Goal: Navigation & Orientation: Find specific page/section

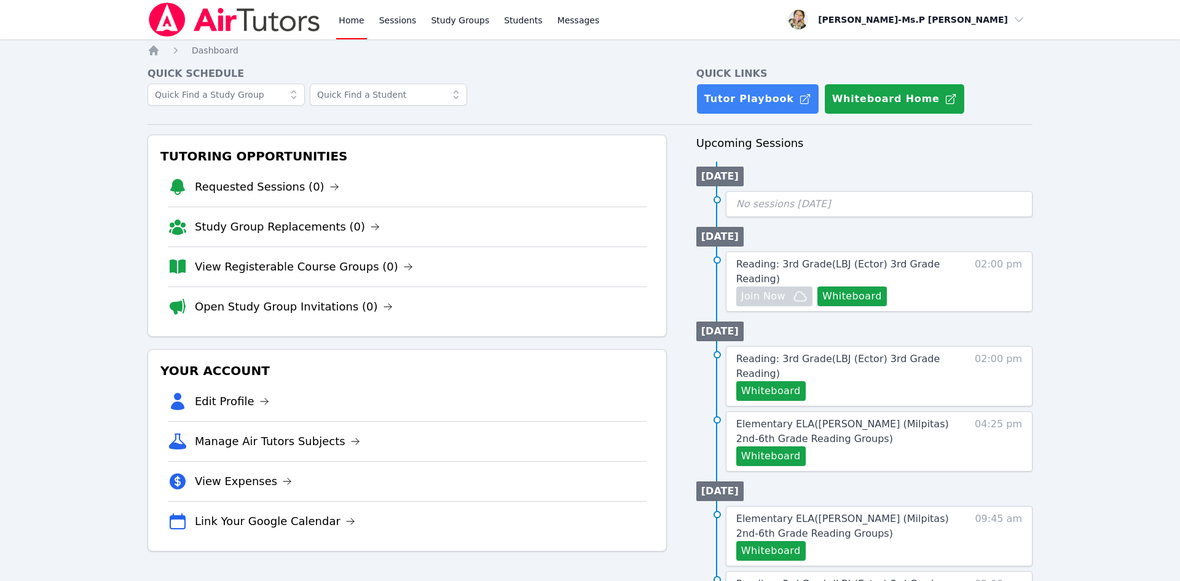
scroll to position [414, 0]
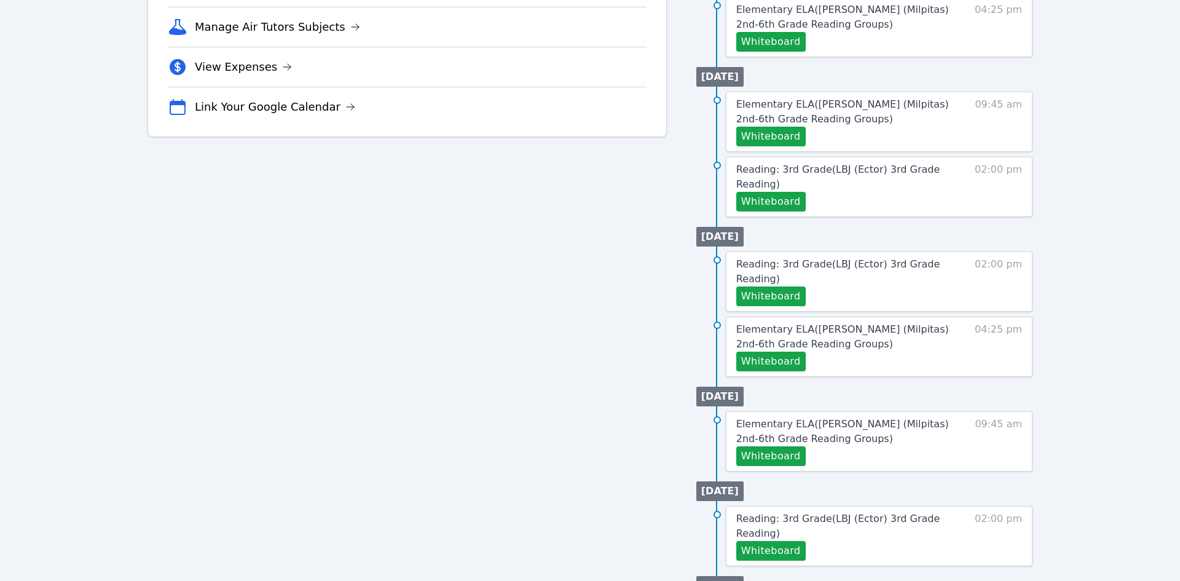
click at [608, 237] on div "Tutoring Opportunities Requested Sessions (0) Study Group Replacements (0) View…" at bounding box center [407, 193] width 519 height 946
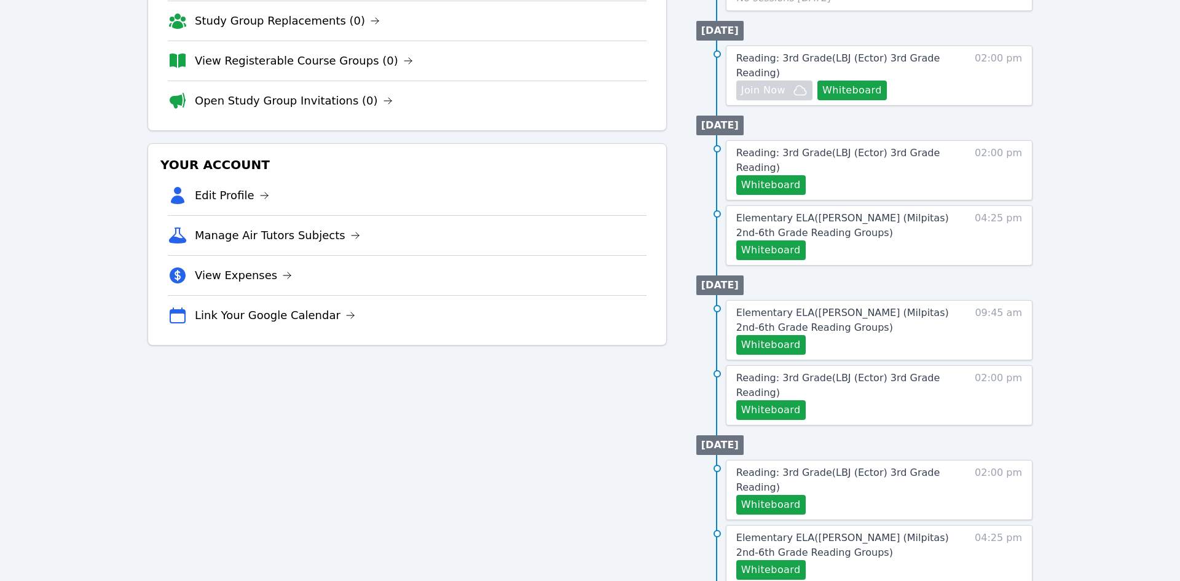
scroll to position [0, 0]
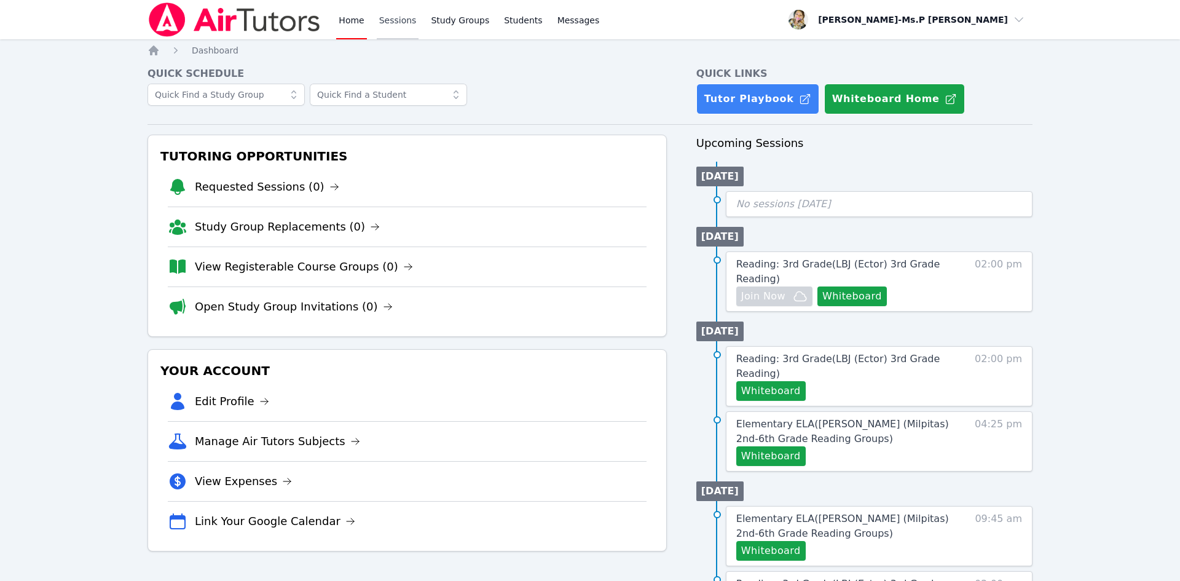
click at [413, 20] on link "Sessions" at bounding box center [398, 19] width 42 height 39
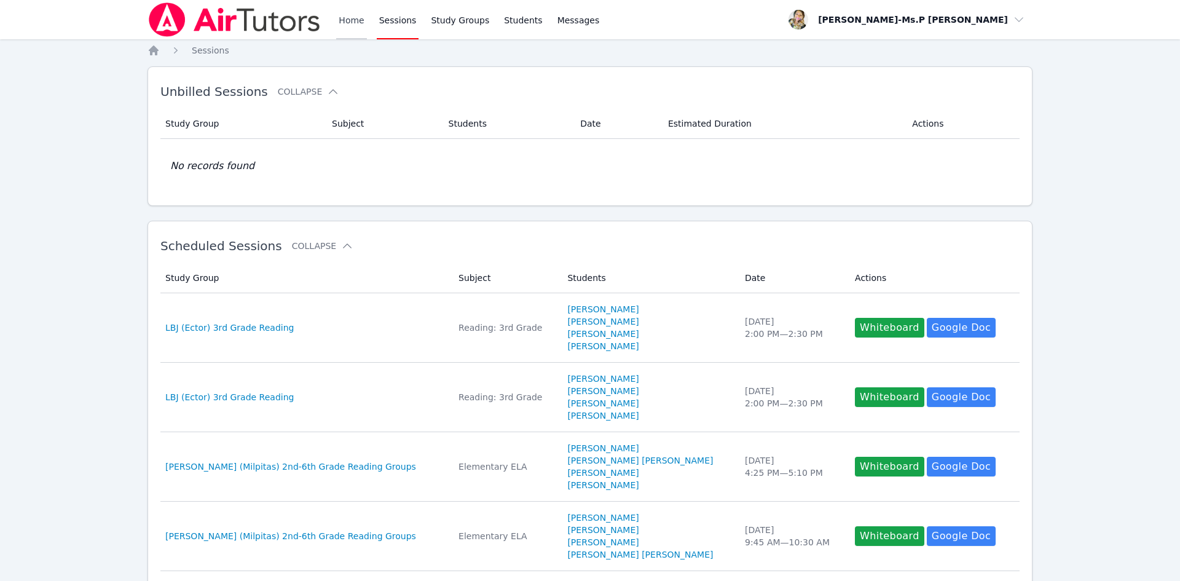
click at [349, 16] on link "Home" at bounding box center [351, 19] width 30 height 39
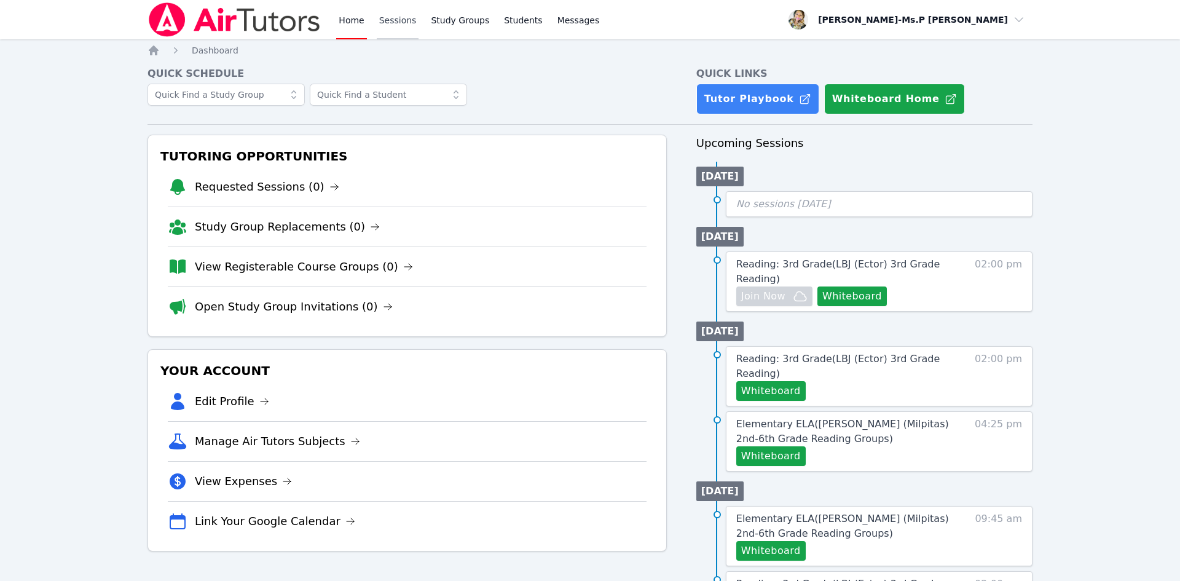
click at [392, 17] on link "Sessions" at bounding box center [398, 19] width 42 height 39
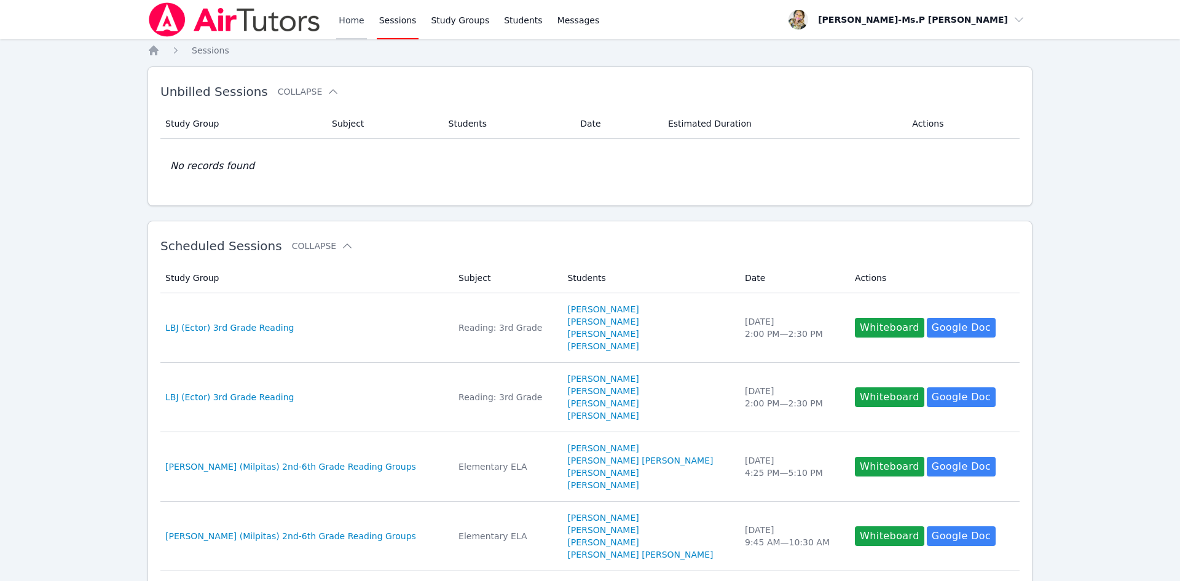
click at [361, 22] on link "Home" at bounding box center [351, 19] width 30 height 39
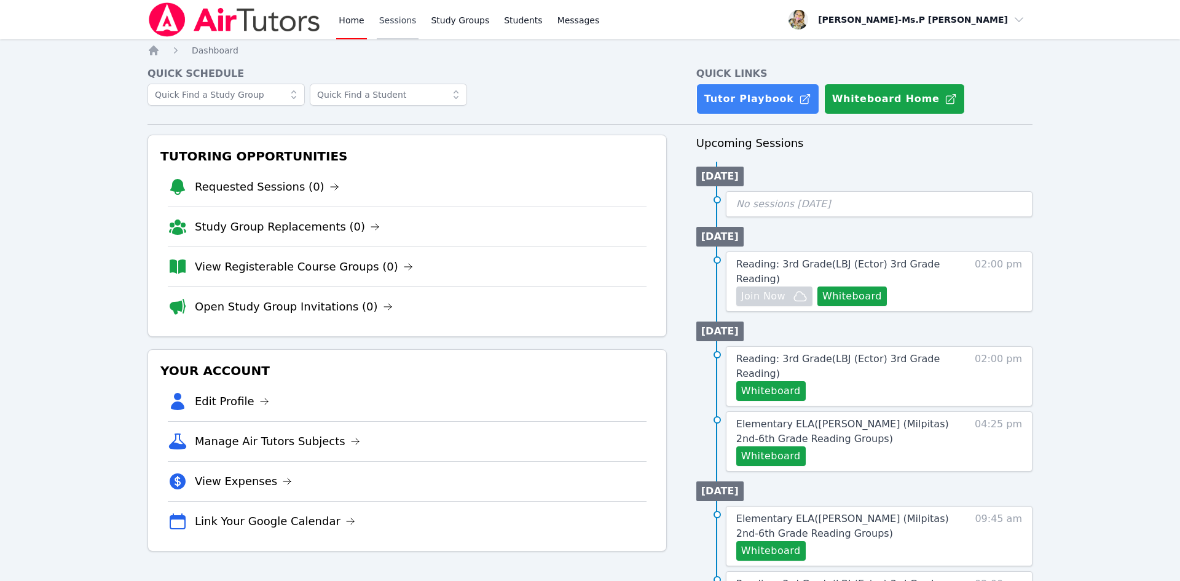
click at [383, 17] on link "Sessions" at bounding box center [398, 19] width 42 height 39
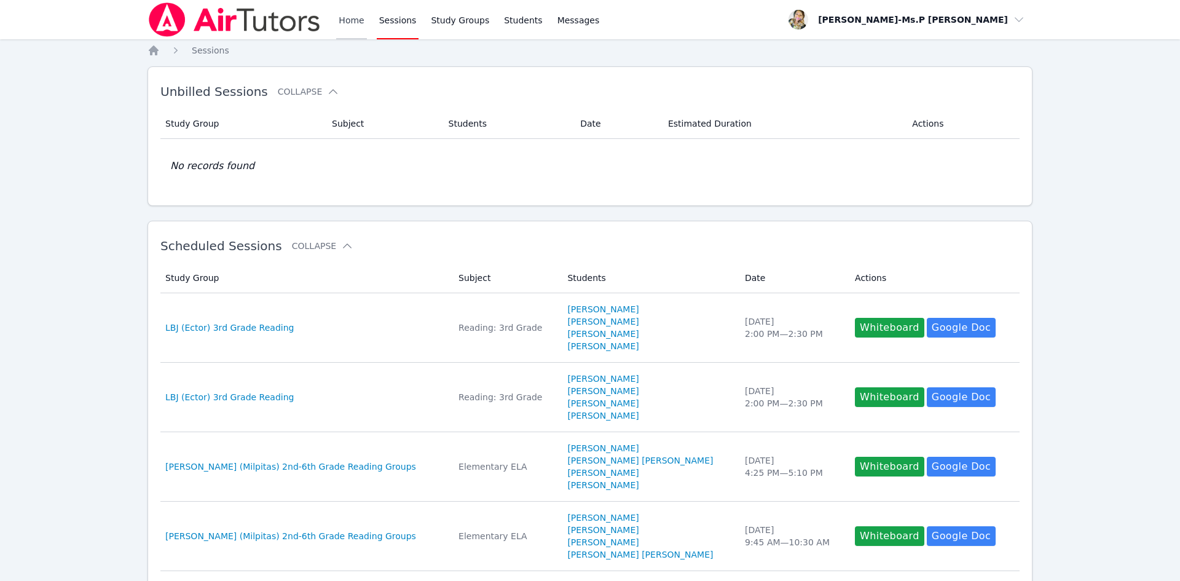
click at [341, 24] on link "Home" at bounding box center [351, 19] width 30 height 39
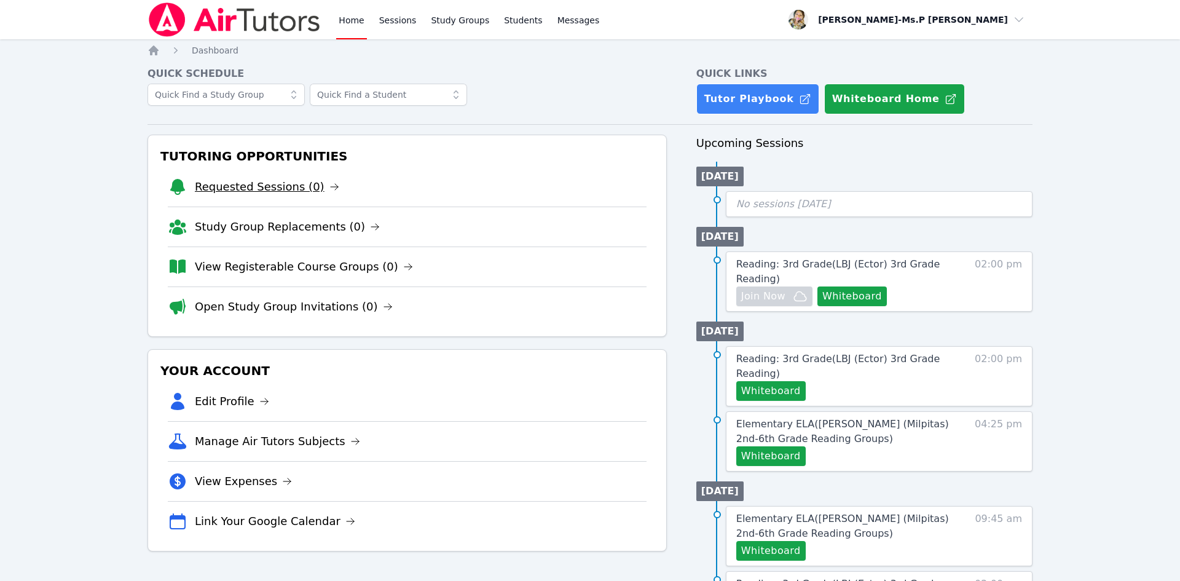
click at [252, 189] on link "Requested Sessions (0)" at bounding box center [267, 186] width 144 height 17
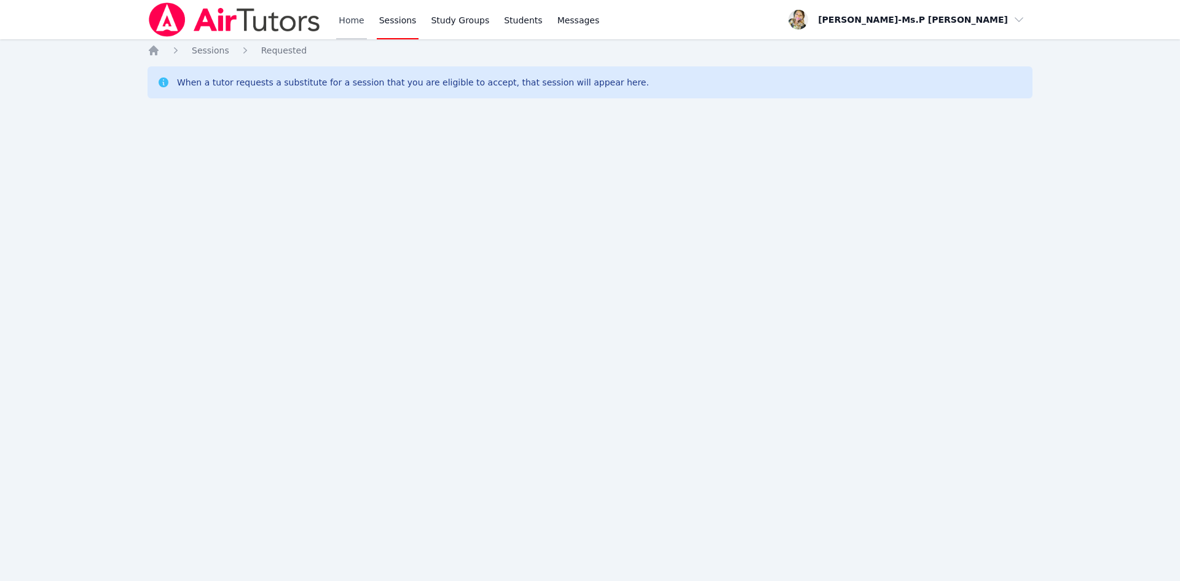
click at [353, 20] on link "Home" at bounding box center [351, 19] width 30 height 39
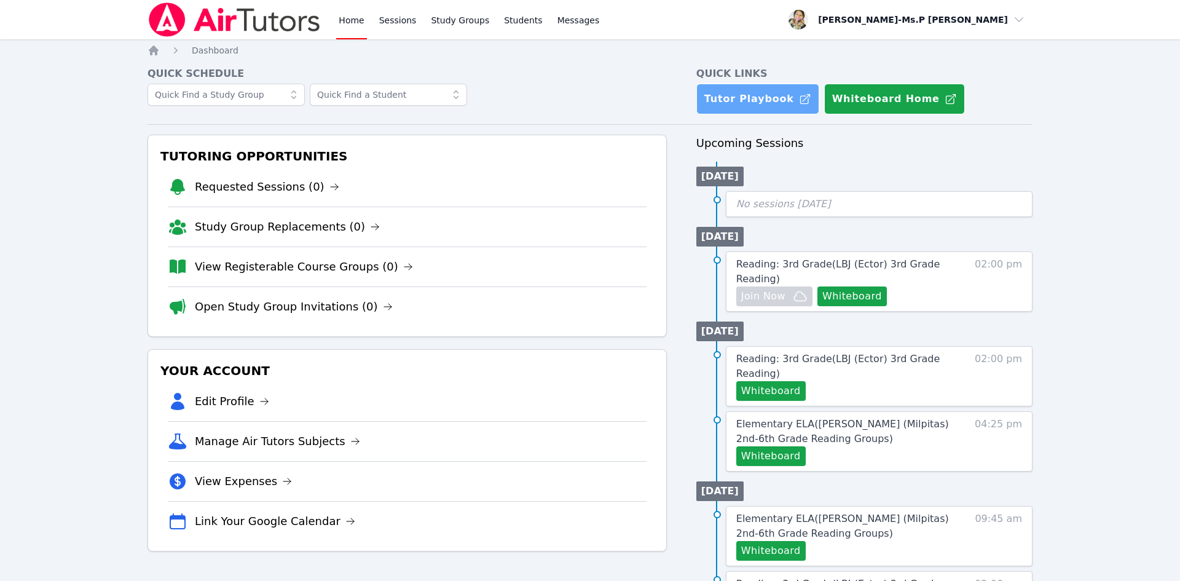
click at [768, 98] on link "Tutor Playbook" at bounding box center [758, 99] width 123 height 31
click at [379, 20] on link "Sessions" at bounding box center [398, 19] width 42 height 39
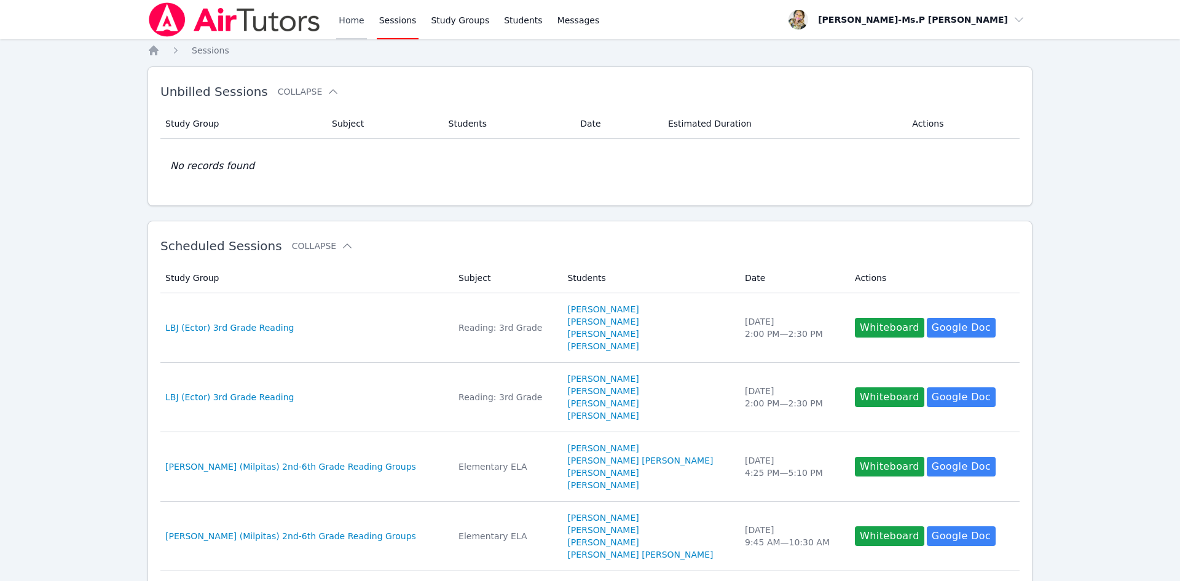
click at [352, 39] on link "Home" at bounding box center [351, 19] width 30 height 39
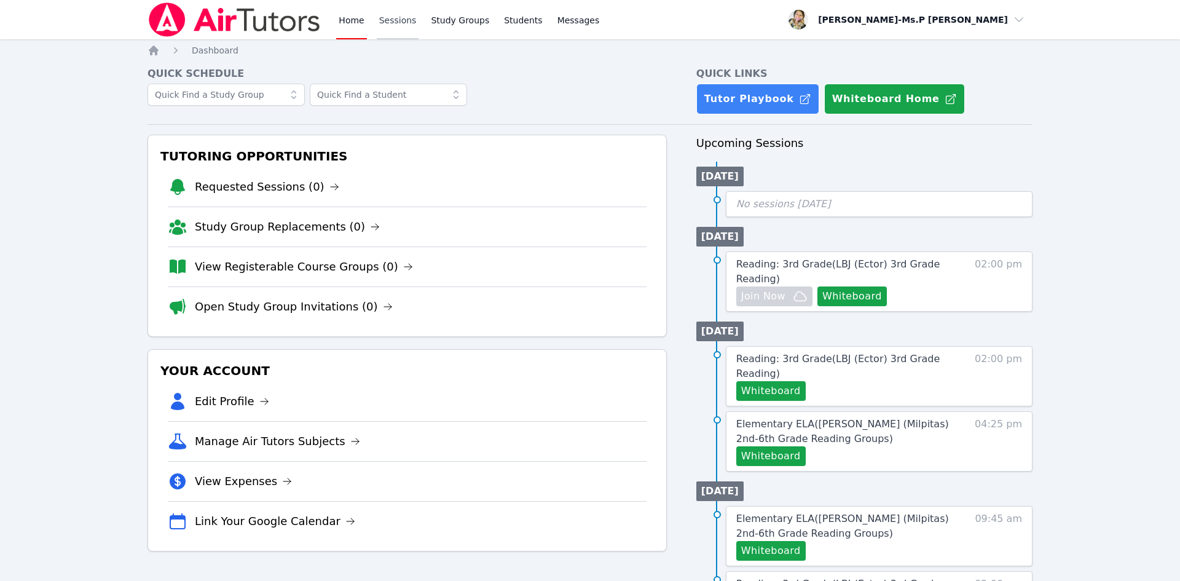
click at [384, 14] on link "Sessions" at bounding box center [398, 19] width 42 height 39
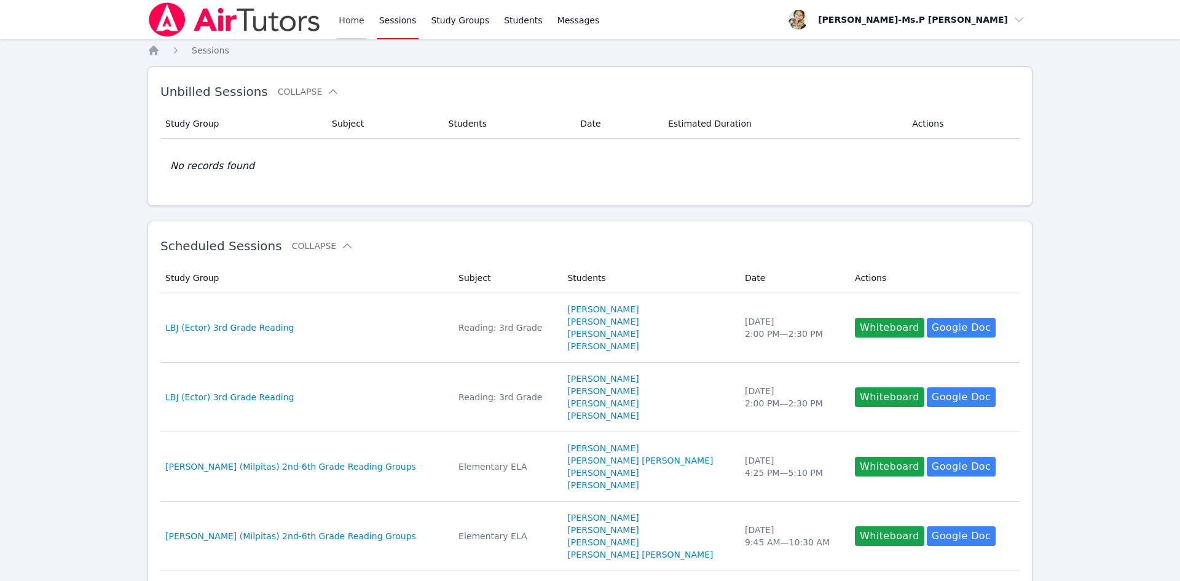
click at [360, 23] on link "Home" at bounding box center [351, 19] width 30 height 39
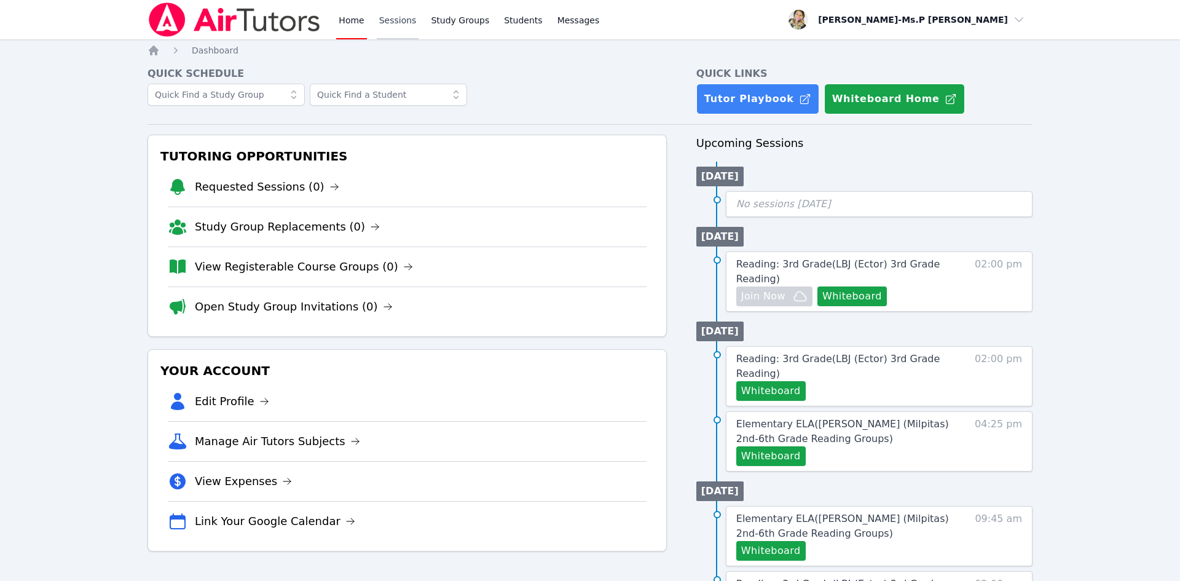
click at [401, 23] on link "Sessions" at bounding box center [398, 19] width 42 height 39
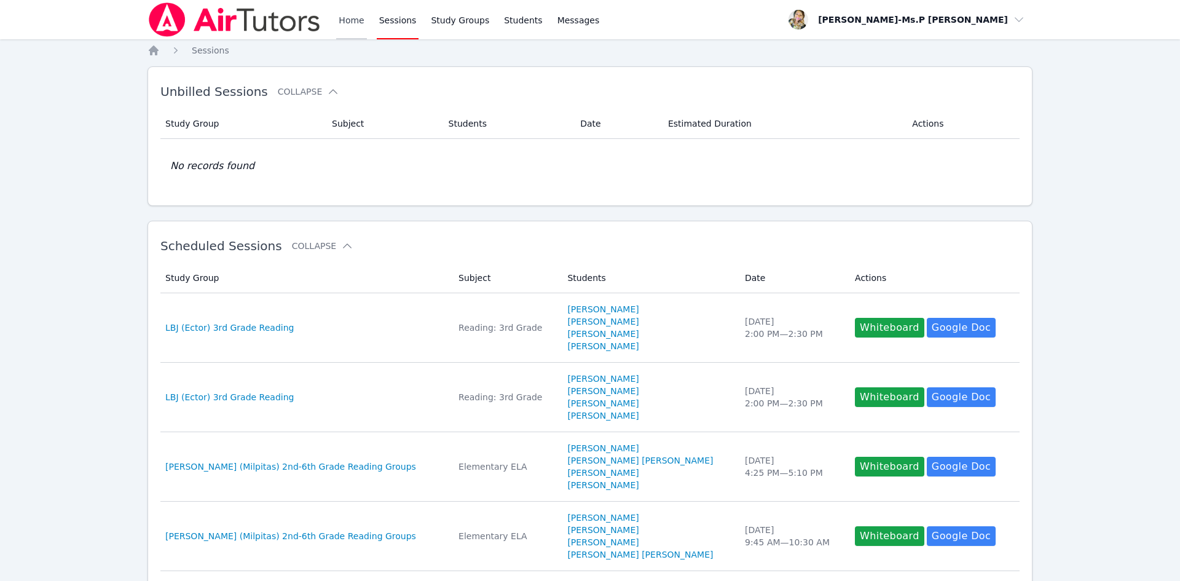
click at [342, 26] on link "Home" at bounding box center [351, 19] width 30 height 39
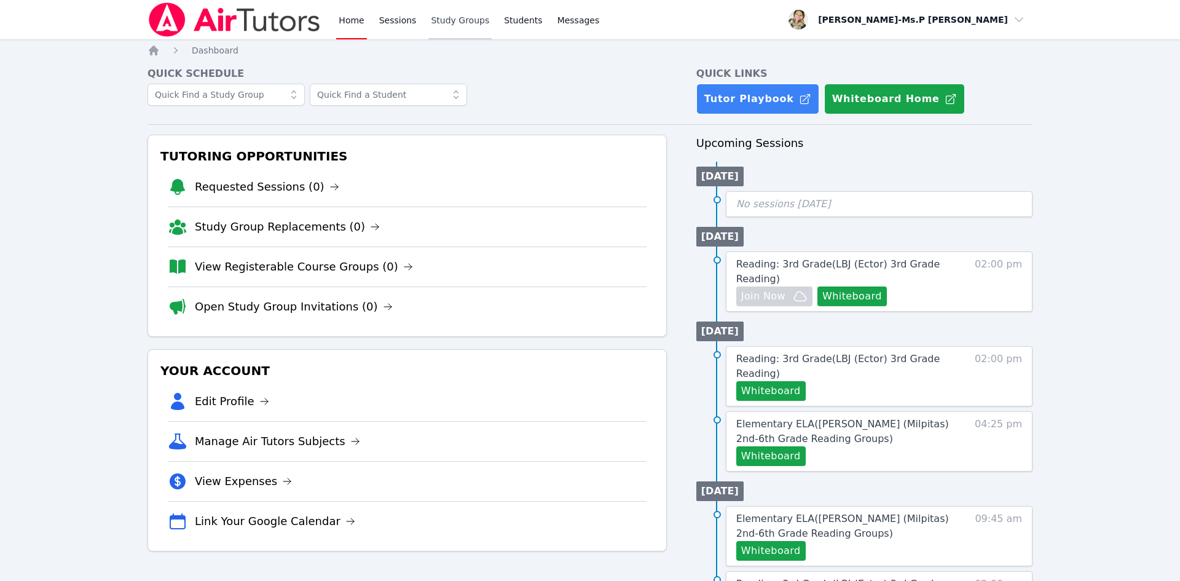
click at [451, 7] on link "Study Groups" at bounding box center [460, 19] width 63 height 39
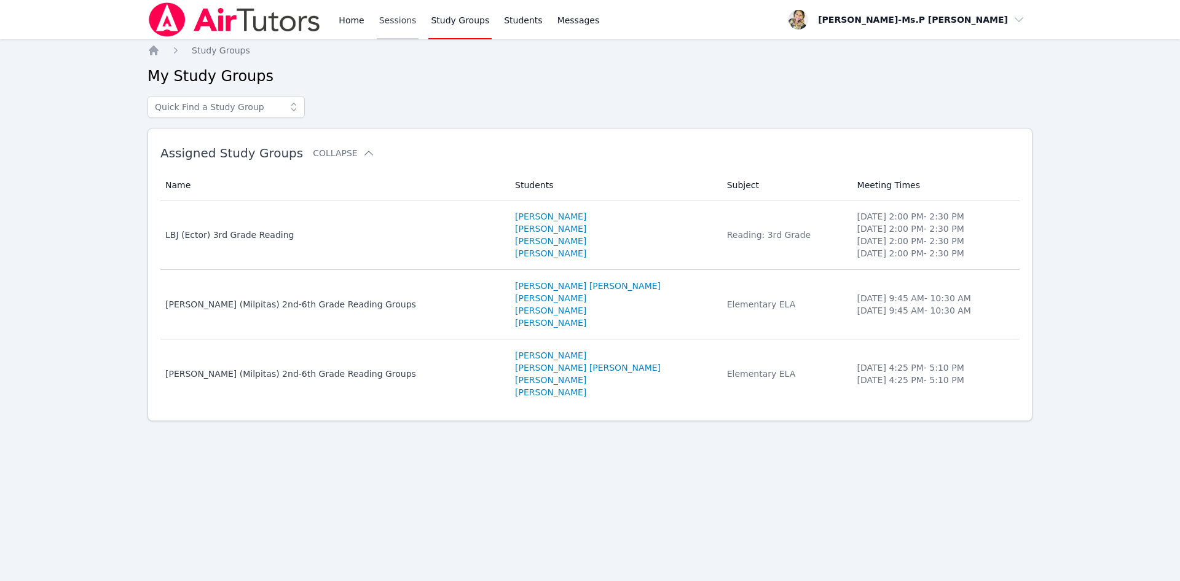
click at [408, 23] on link "Sessions" at bounding box center [398, 19] width 42 height 39
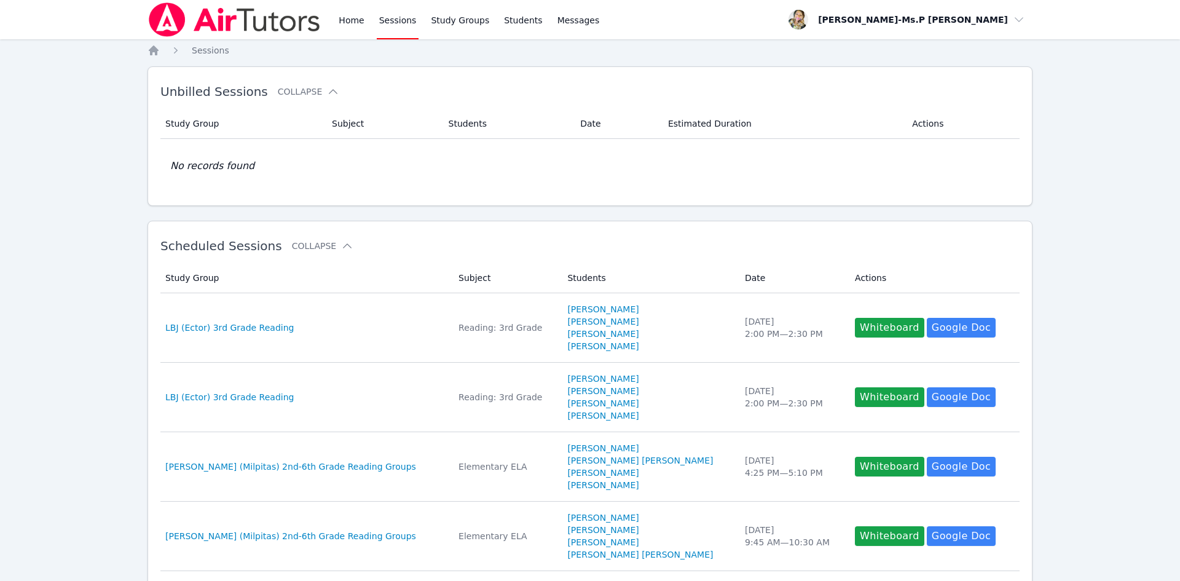
click at [373, 26] on div "Home Sessions Study Groups Students Messages" at bounding box center [469, 19] width 266 height 39
click at [347, 19] on link "Home" at bounding box center [351, 19] width 30 height 39
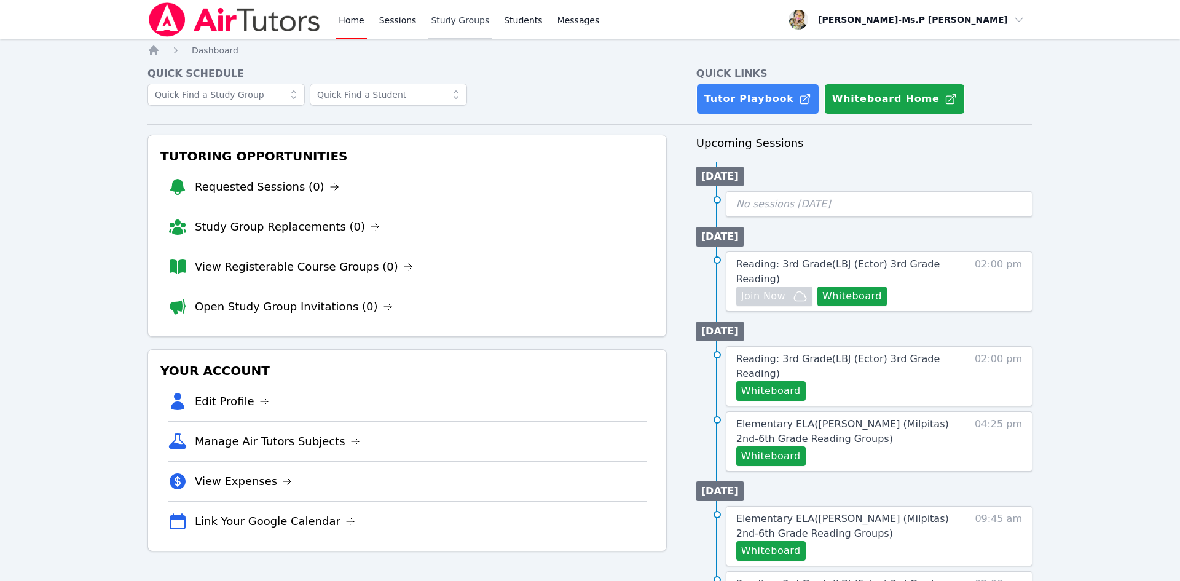
click at [470, 24] on link "Study Groups" at bounding box center [460, 19] width 63 height 39
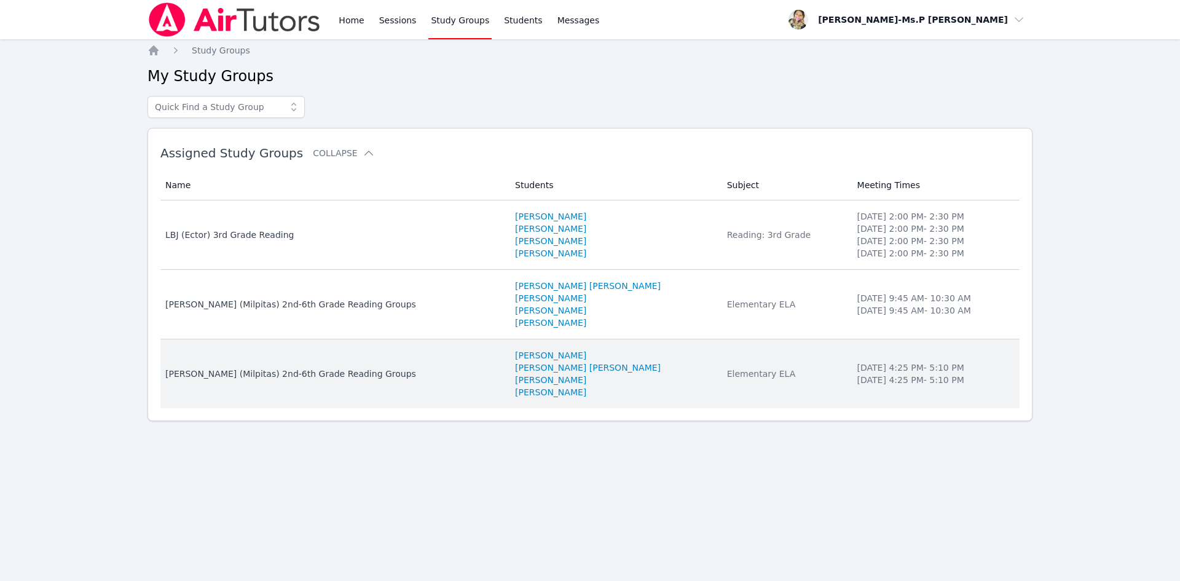
click at [527, 346] on td "Students Taylin Jackson Erickson Campbell Kamarah Lesley Selah Trujillo" at bounding box center [614, 373] width 212 height 69
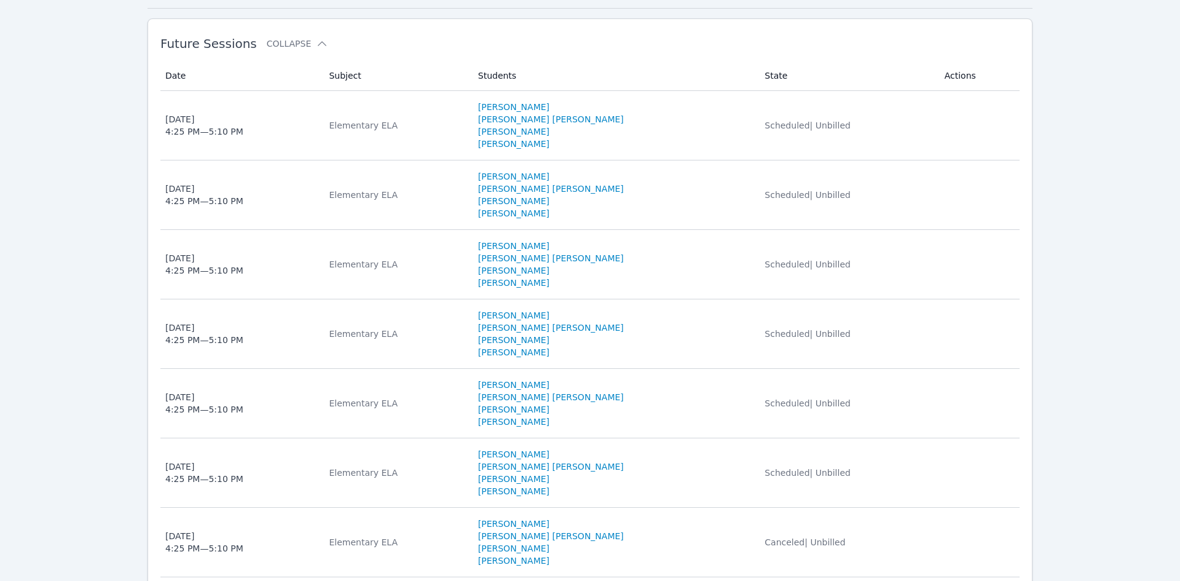
scroll to position [815, 0]
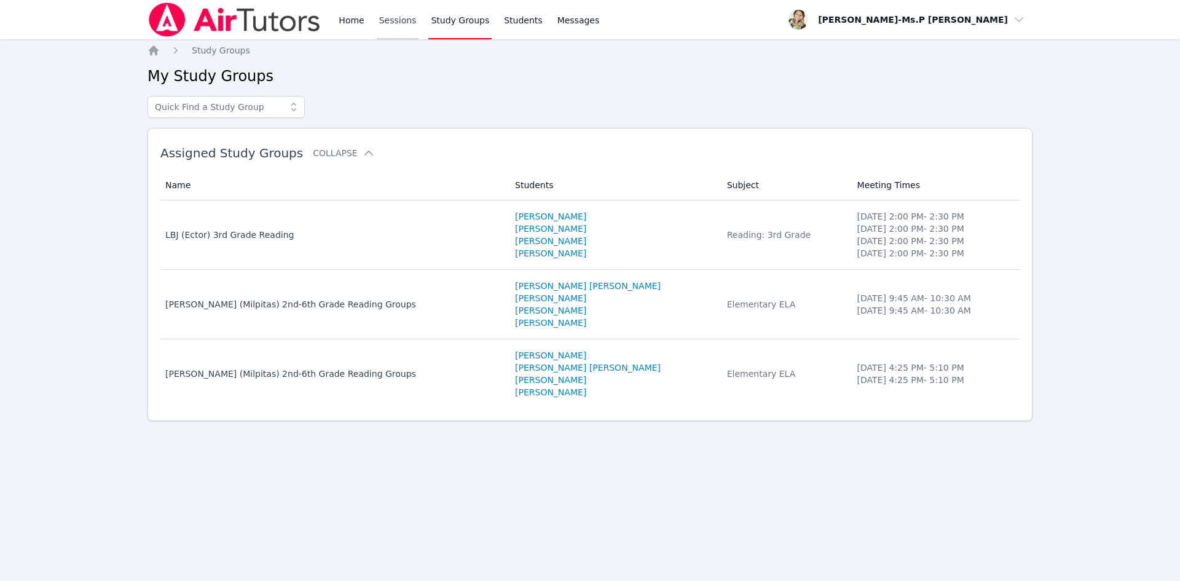
click at [393, 23] on link "Sessions" at bounding box center [398, 19] width 42 height 39
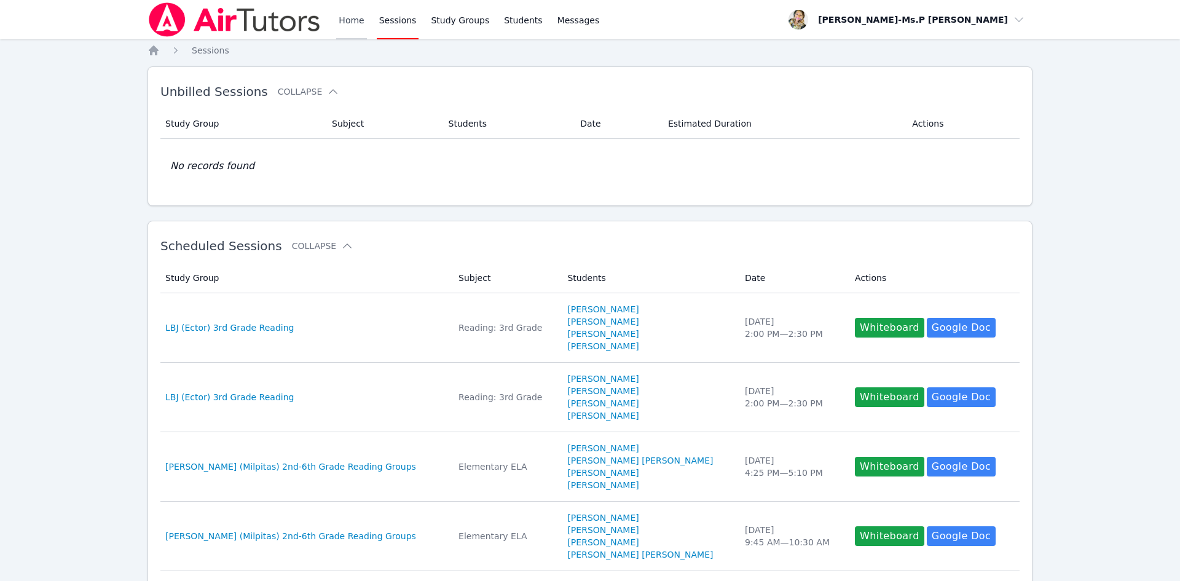
click at [357, 15] on link "Home" at bounding box center [351, 19] width 30 height 39
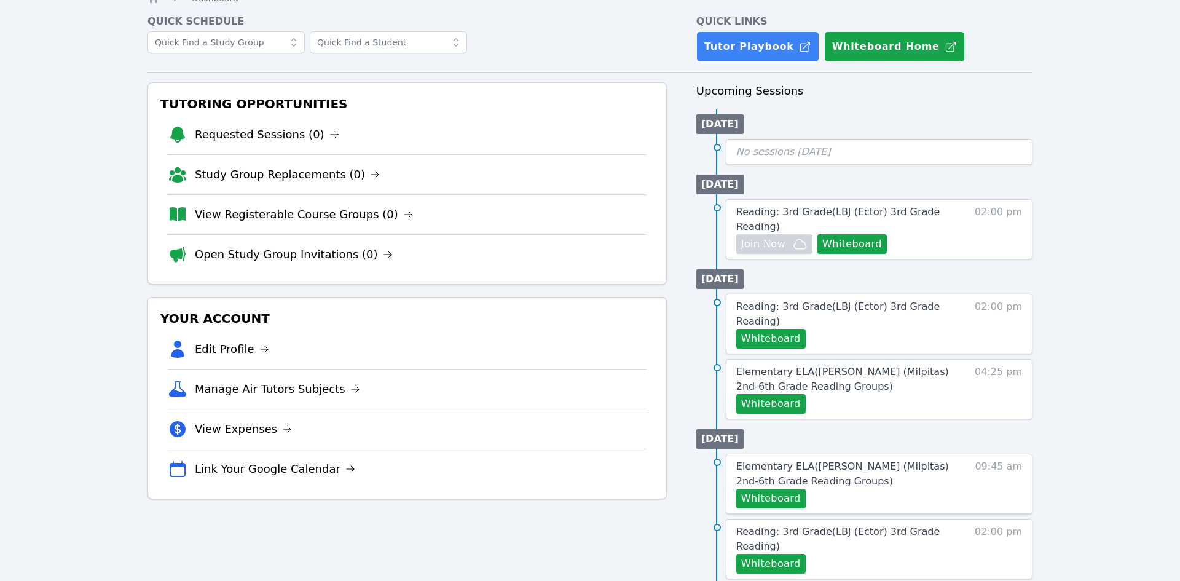
scroll to position [82, 0]
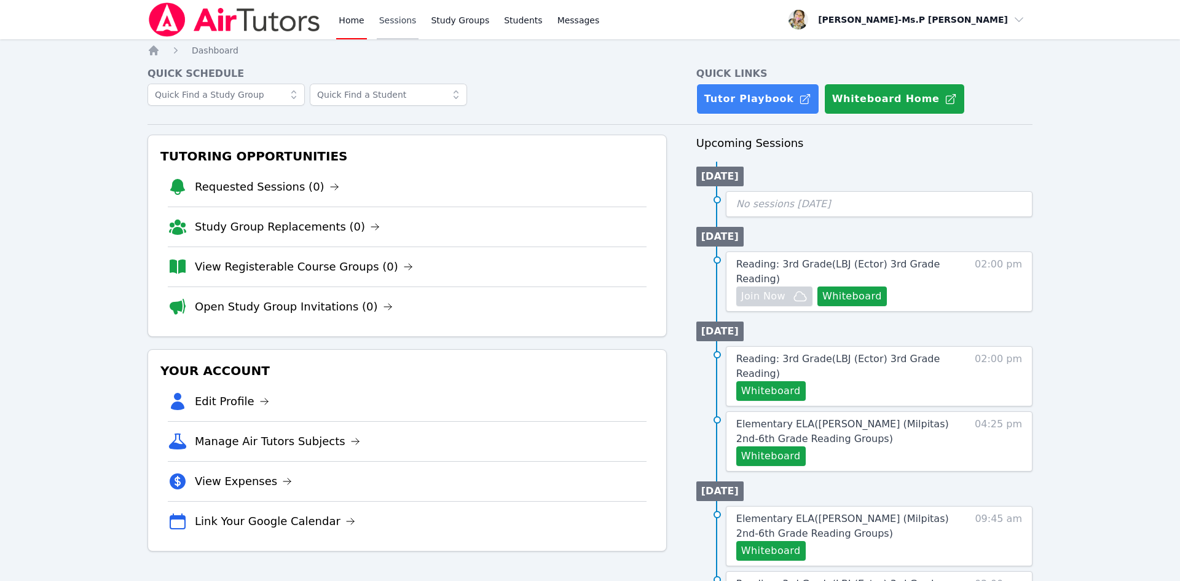
click at [397, 19] on link "Sessions" at bounding box center [398, 19] width 42 height 39
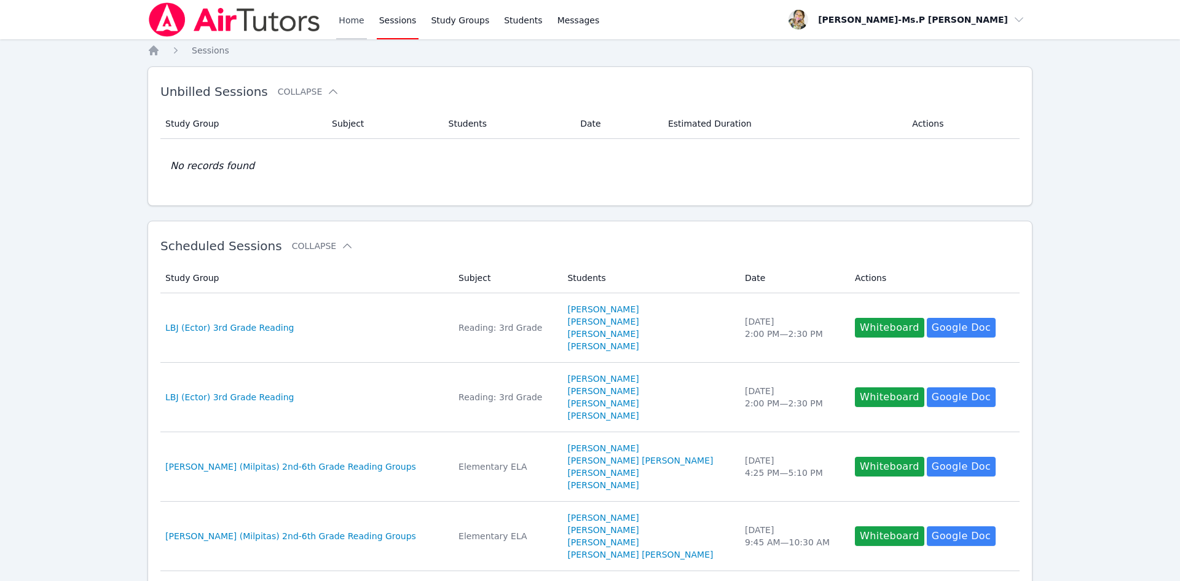
click at [346, 20] on link "Home" at bounding box center [351, 19] width 30 height 39
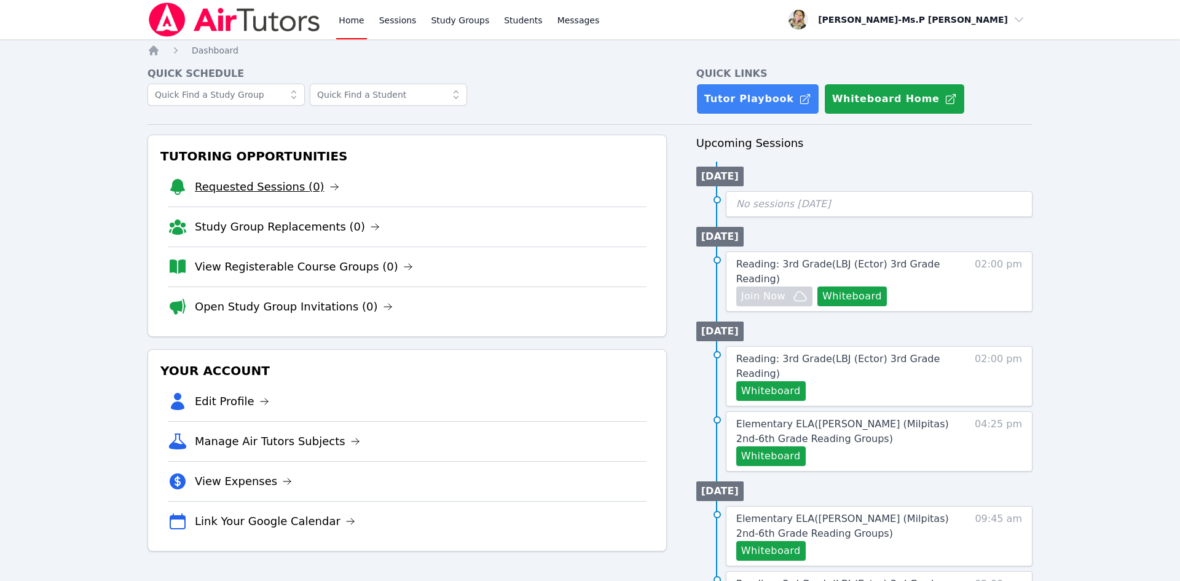
click at [291, 193] on link "Requested Sessions (0)" at bounding box center [267, 186] width 144 height 17
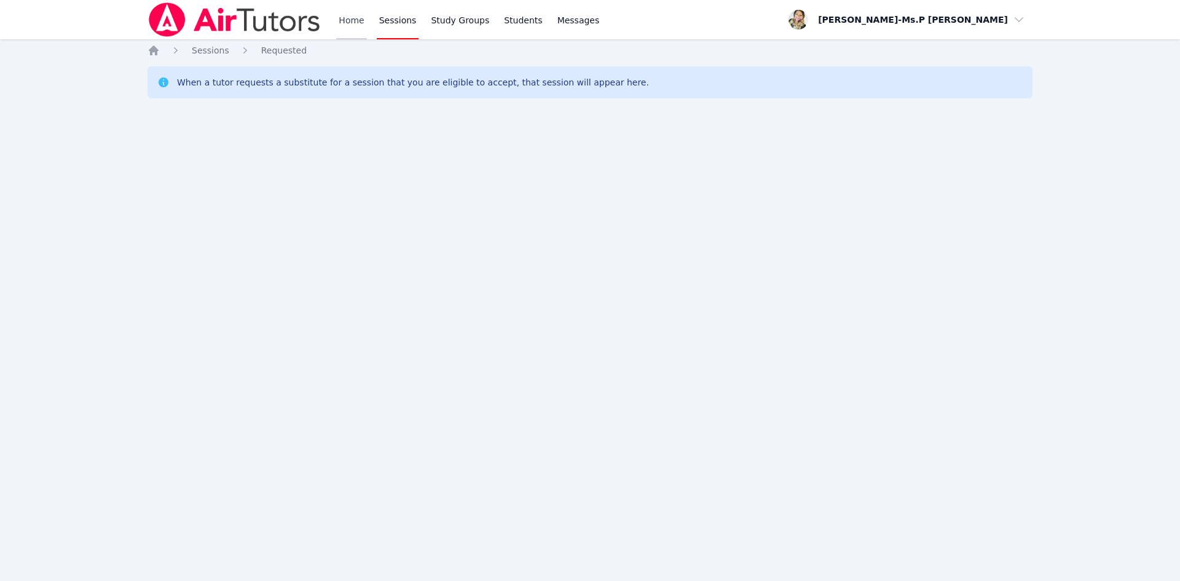
click at [359, 7] on link "Home" at bounding box center [351, 19] width 30 height 39
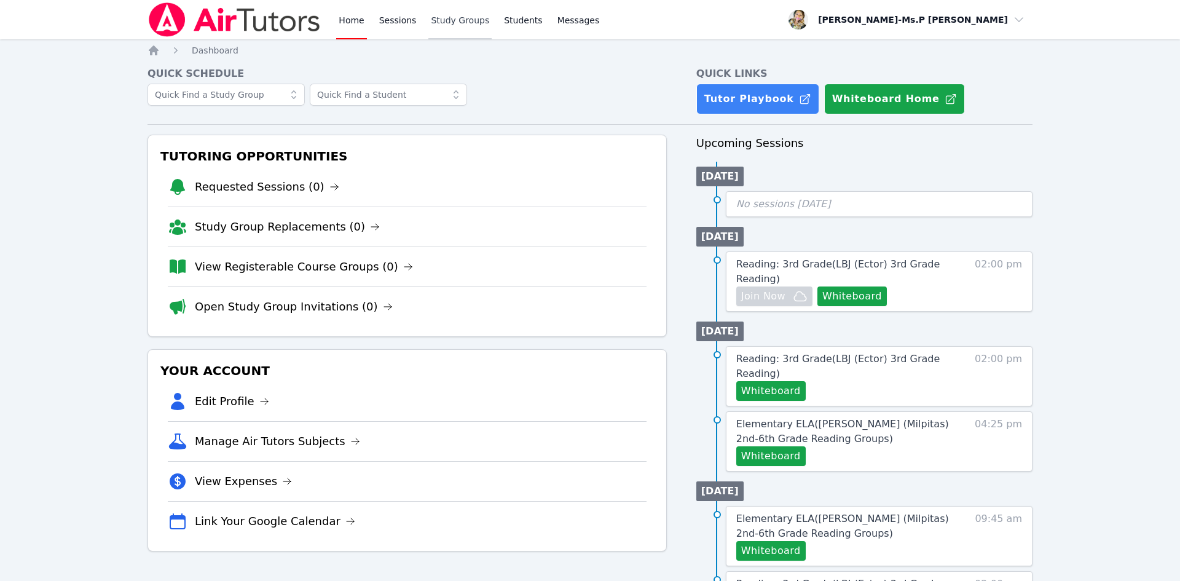
click at [441, 9] on link "Study Groups" at bounding box center [460, 19] width 63 height 39
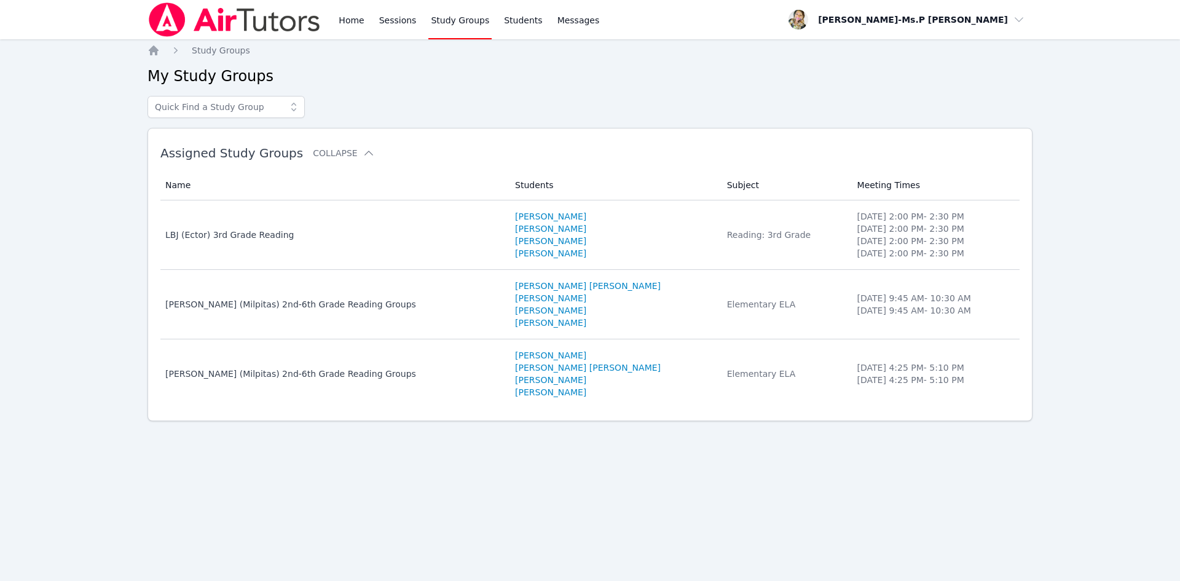
click at [369, 18] on div "Home Sessions Study Groups Students Messages" at bounding box center [469, 19] width 266 height 39
click at [413, 18] on link "Sessions" at bounding box center [398, 19] width 42 height 39
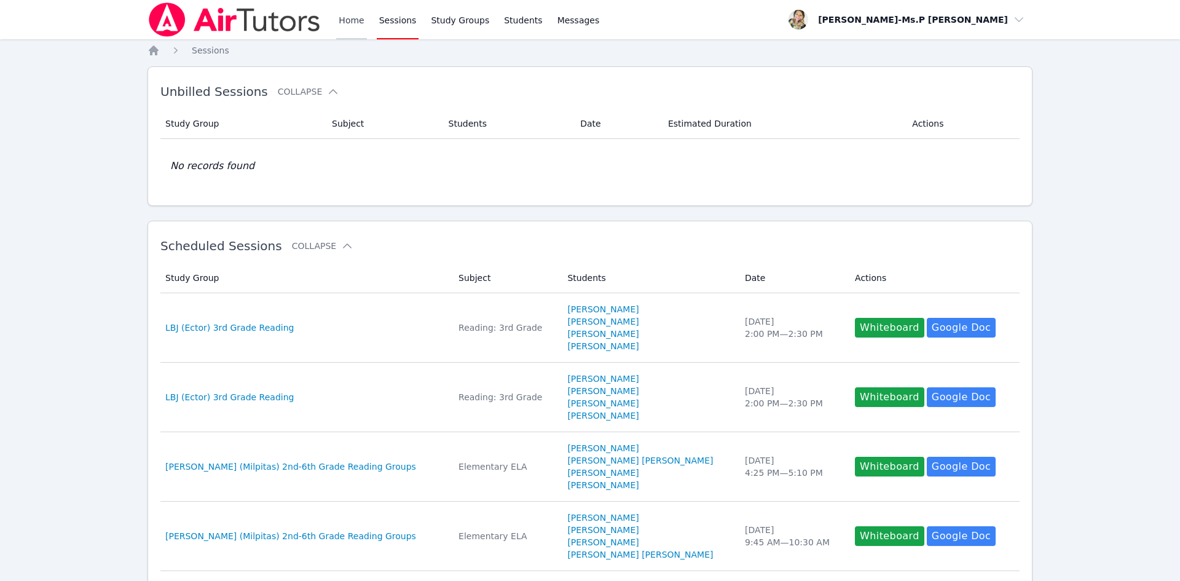
click at [355, 19] on link "Home" at bounding box center [351, 19] width 30 height 39
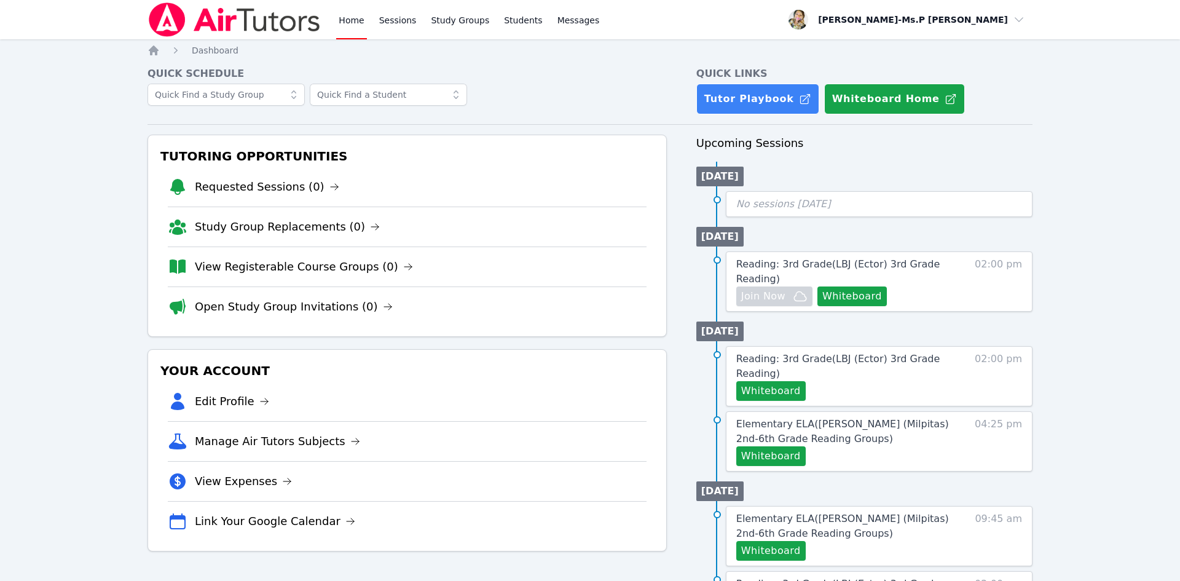
click at [418, 20] on div "Home Sessions Study Groups Students Messages" at bounding box center [469, 19] width 266 height 39
click at [410, 20] on link "Sessions" at bounding box center [398, 19] width 42 height 39
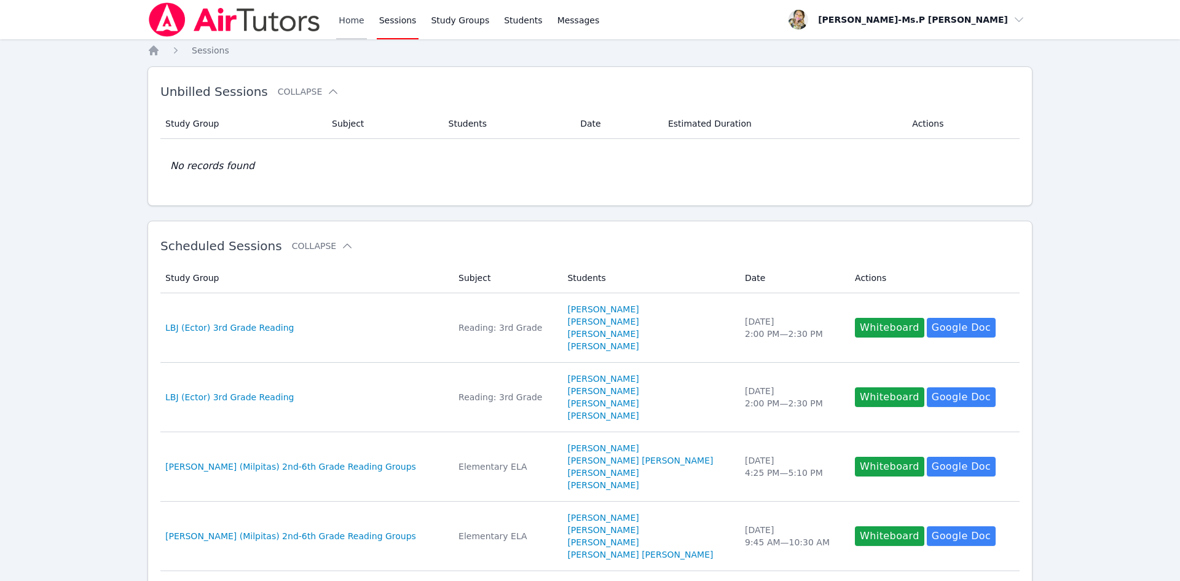
click at [351, 22] on link "Home" at bounding box center [351, 19] width 30 height 39
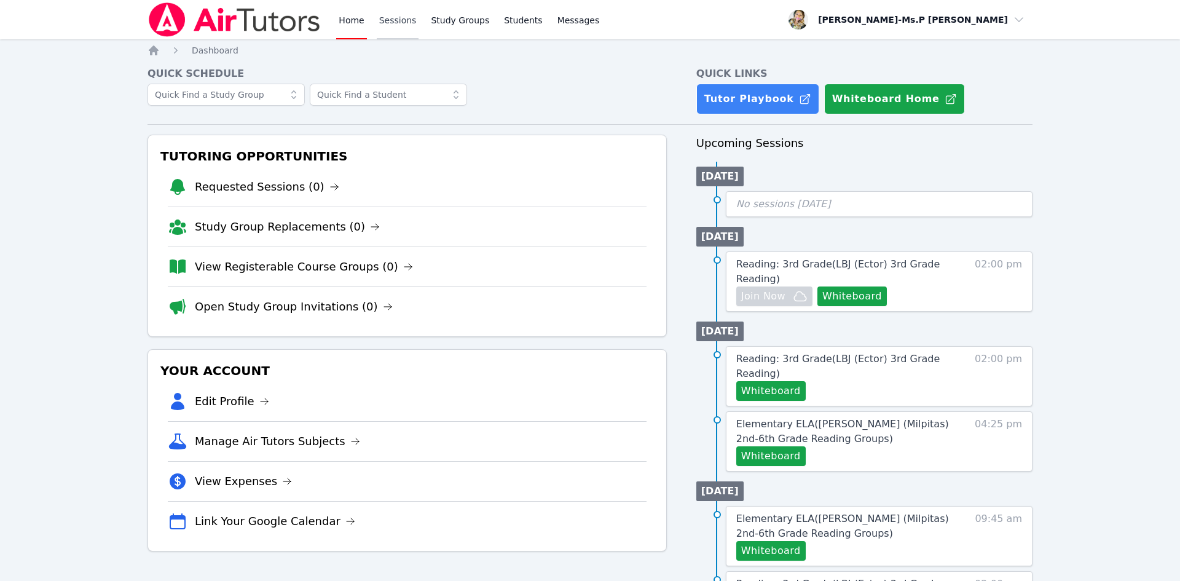
click at [398, 21] on link "Sessions" at bounding box center [398, 19] width 42 height 39
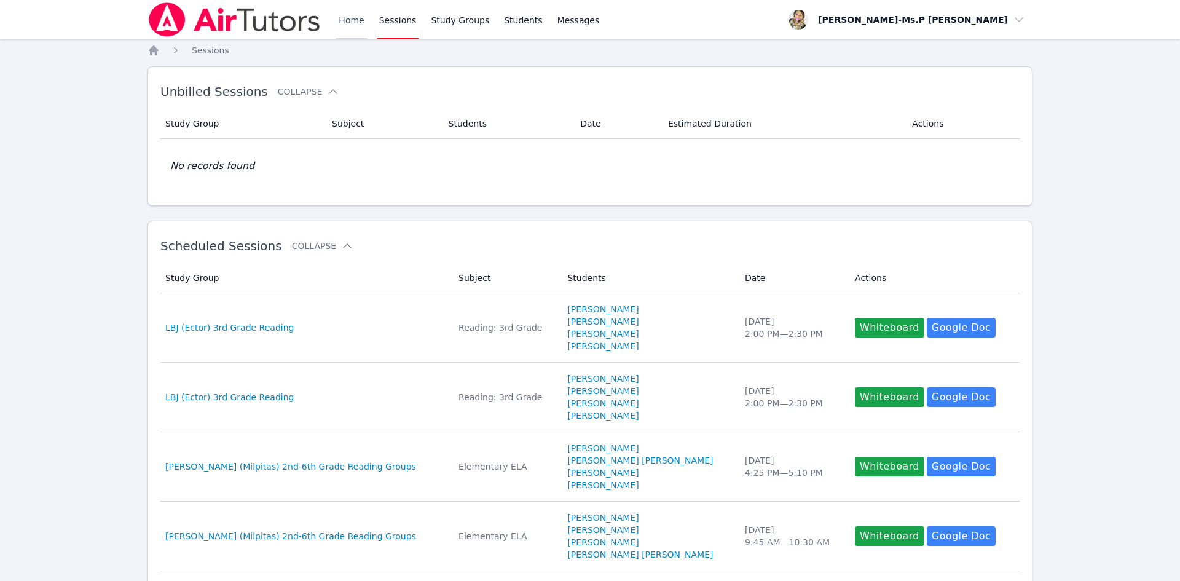
click at [364, 22] on link "Home" at bounding box center [351, 19] width 30 height 39
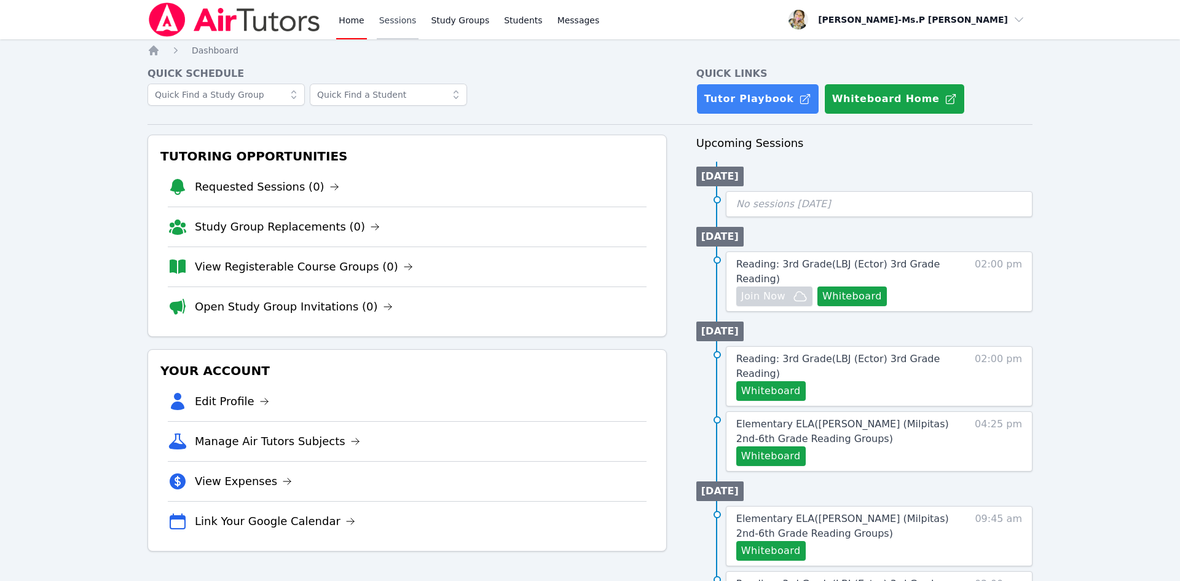
click at [387, 10] on link "Sessions" at bounding box center [398, 19] width 42 height 39
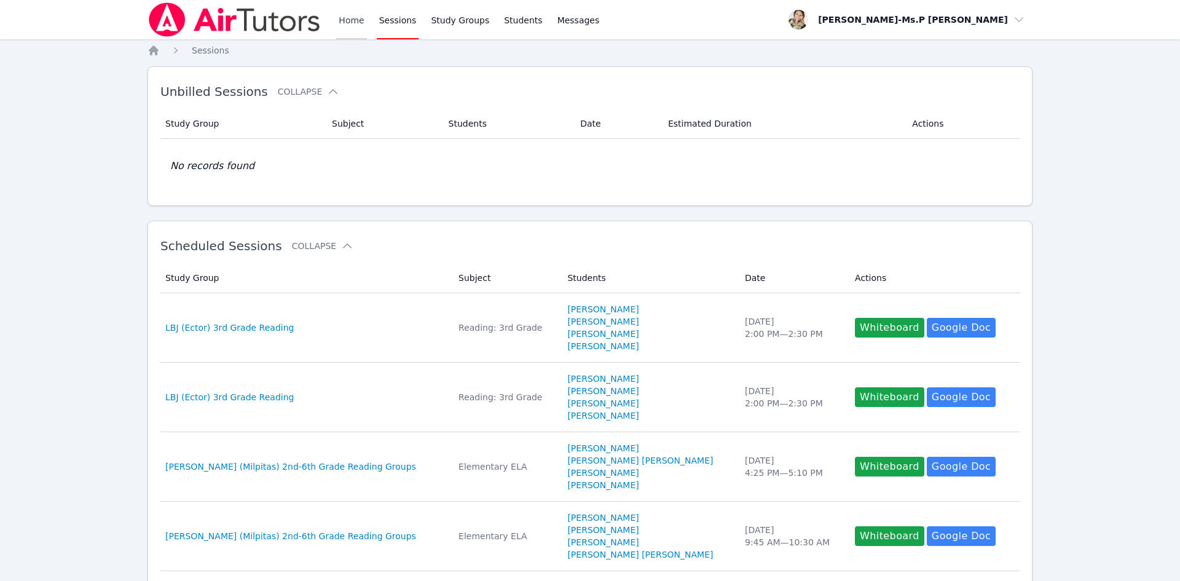
click at [344, 28] on link "Home" at bounding box center [351, 19] width 30 height 39
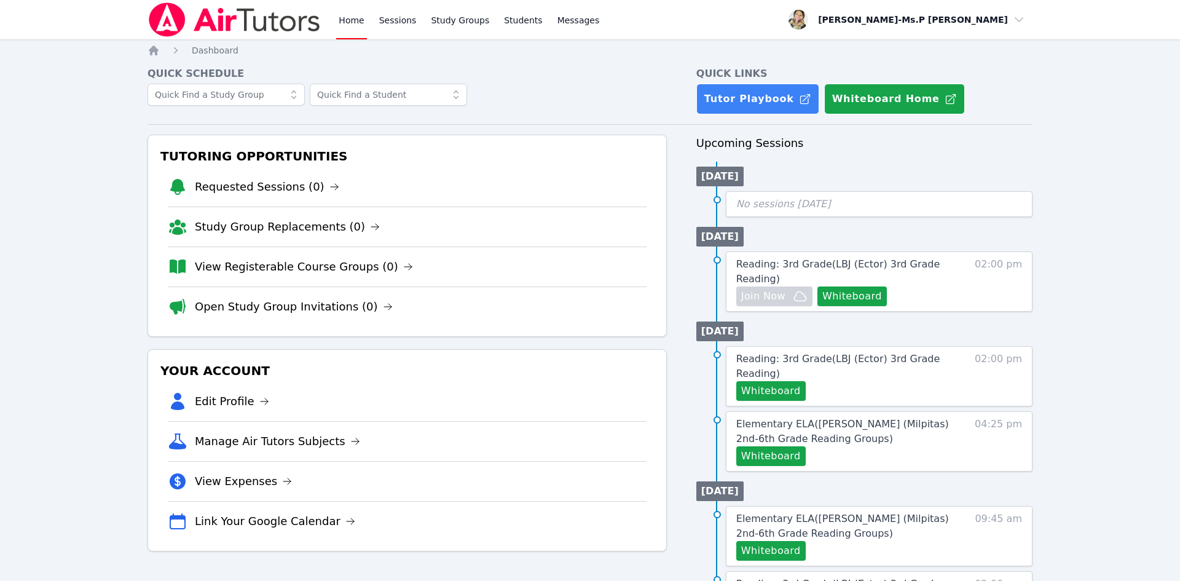
click at [414, 20] on div "Home Sessions Study Groups Students Messages" at bounding box center [469, 19] width 266 height 39
click at [380, 26] on link "Sessions" at bounding box center [398, 19] width 42 height 39
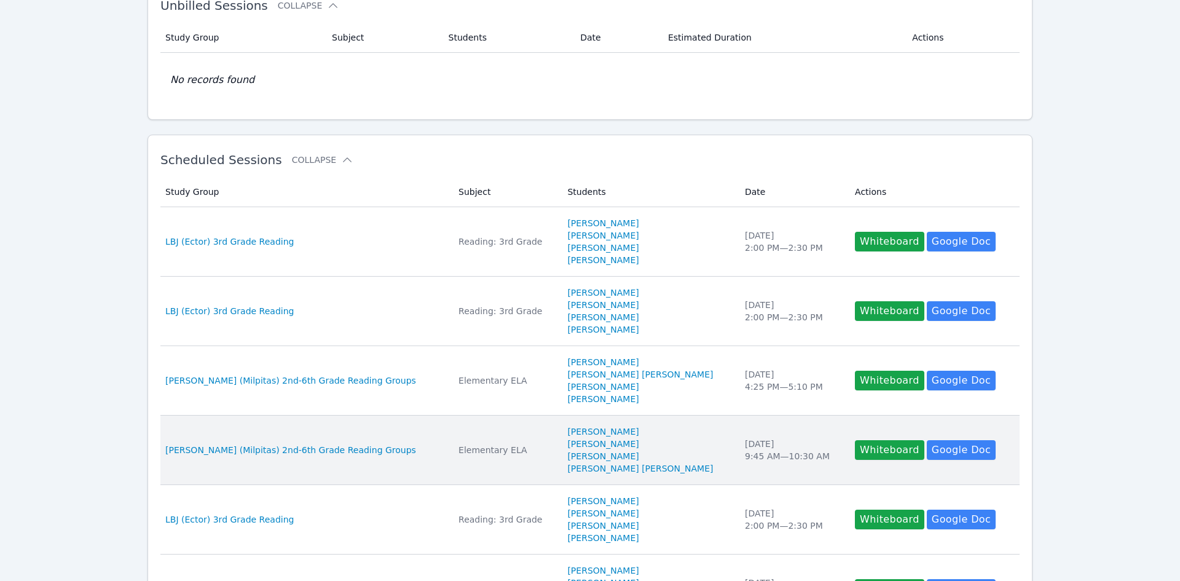
scroll to position [92, 0]
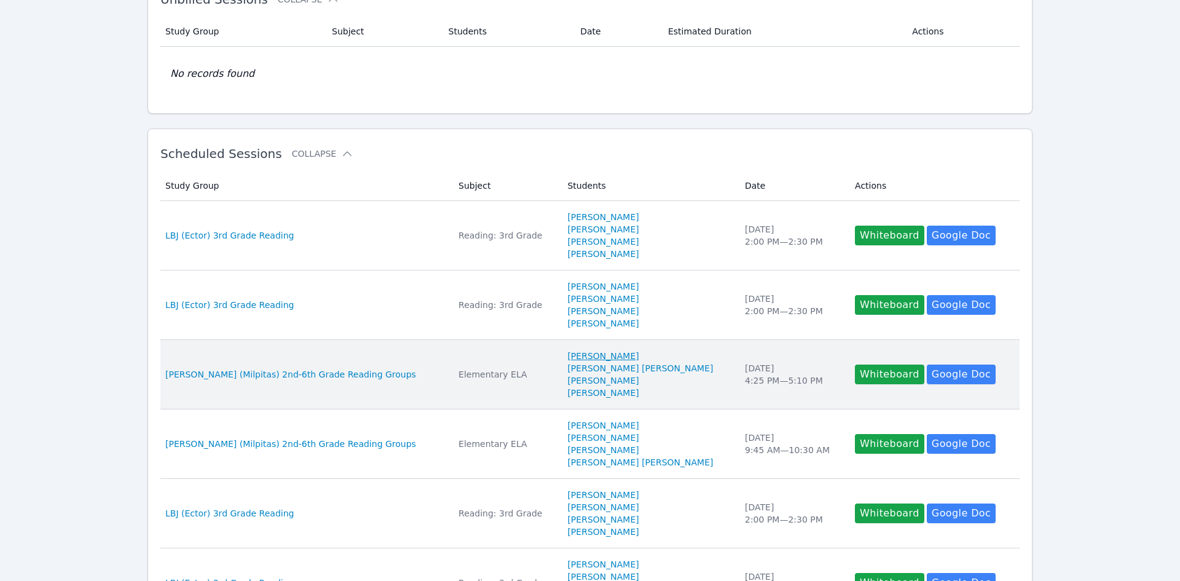
click at [588, 358] on link "[PERSON_NAME]" at bounding box center [602, 356] width 71 height 12
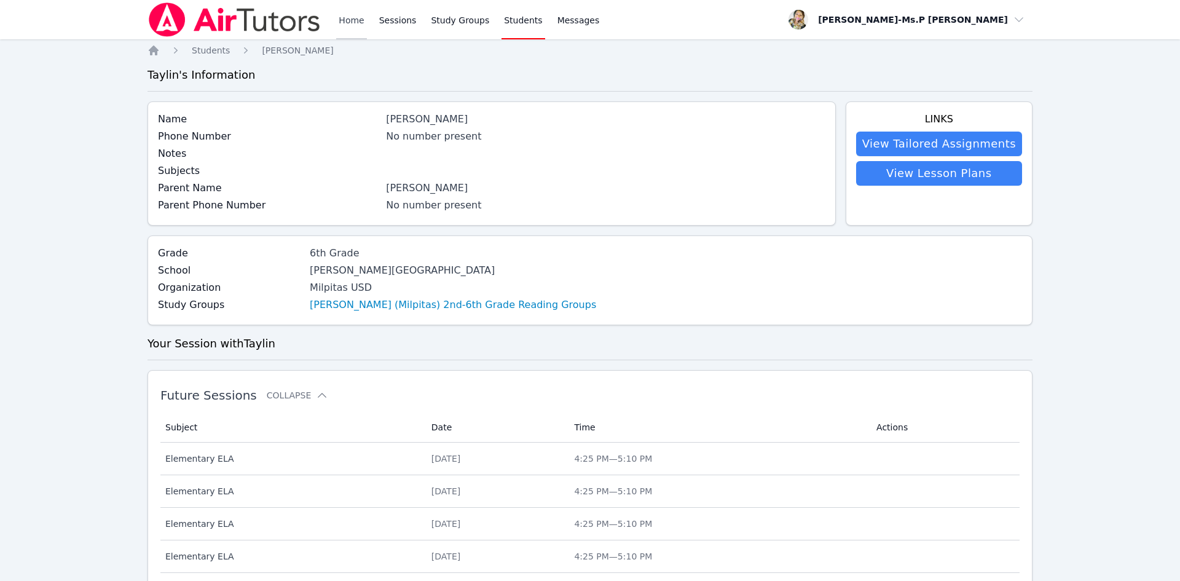
click at [361, 25] on link "Home" at bounding box center [351, 19] width 30 height 39
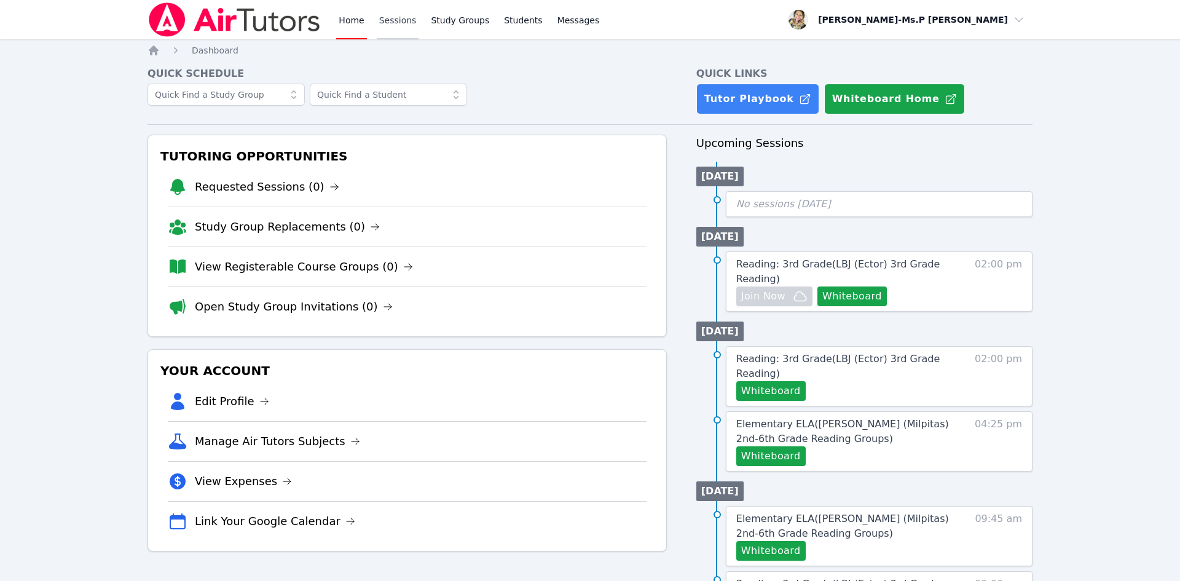
click at [381, 27] on link "Sessions" at bounding box center [398, 19] width 42 height 39
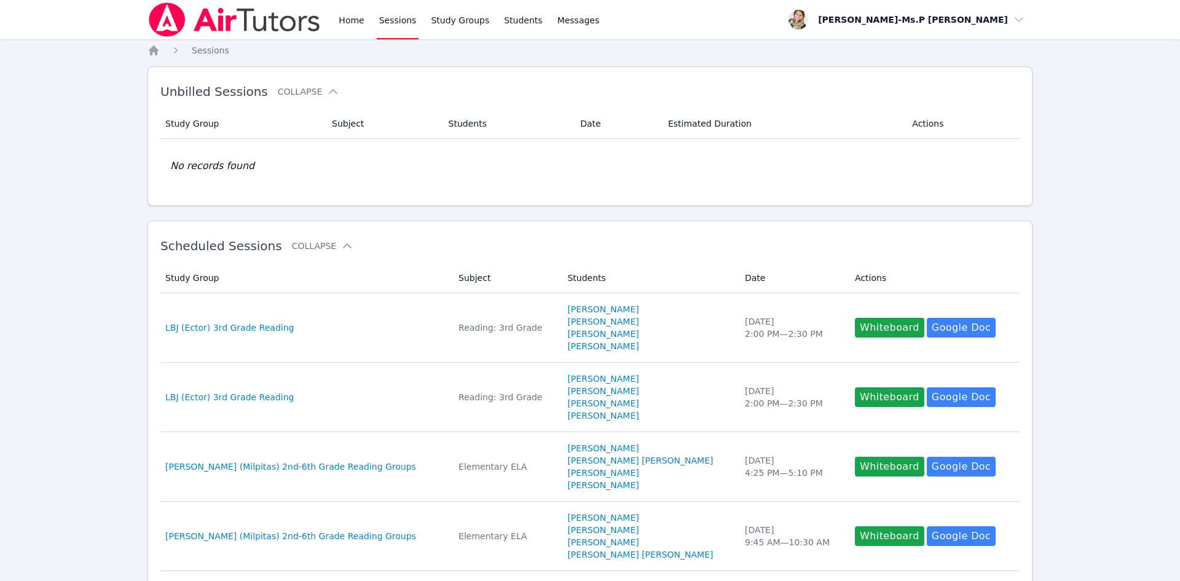
click at [329, 20] on div "Home Sessions Study Groups Students Messages" at bounding box center [375, 19] width 454 height 39
click at [360, 22] on link "Home" at bounding box center [351, 19] width 30 height 39
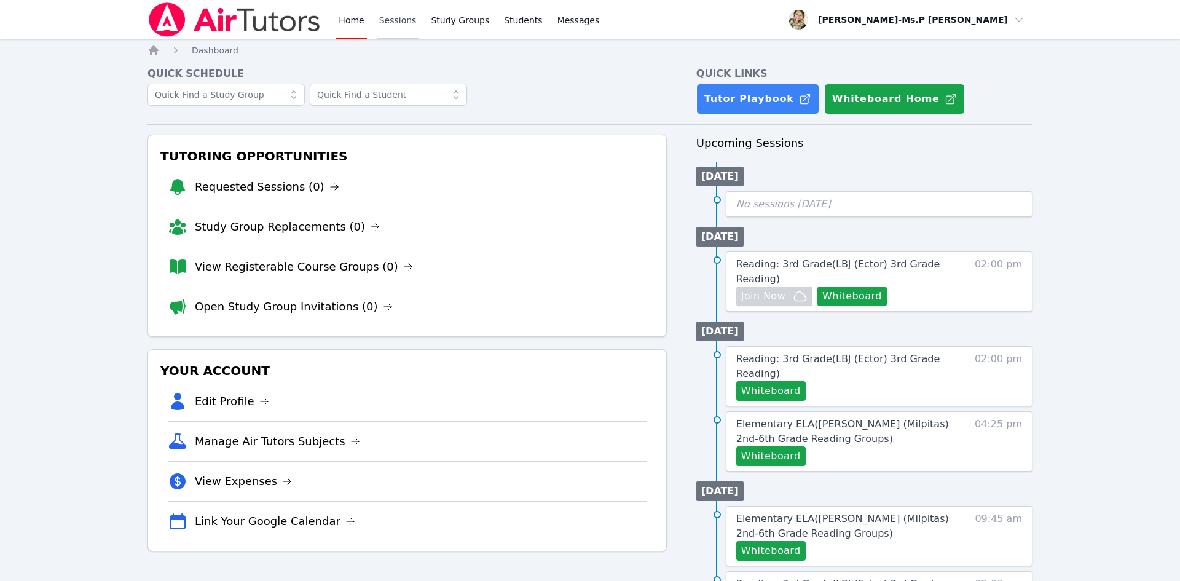
click at [407, 16] on link "Sessions" at bounding box center [398, 19] width 42 height 39
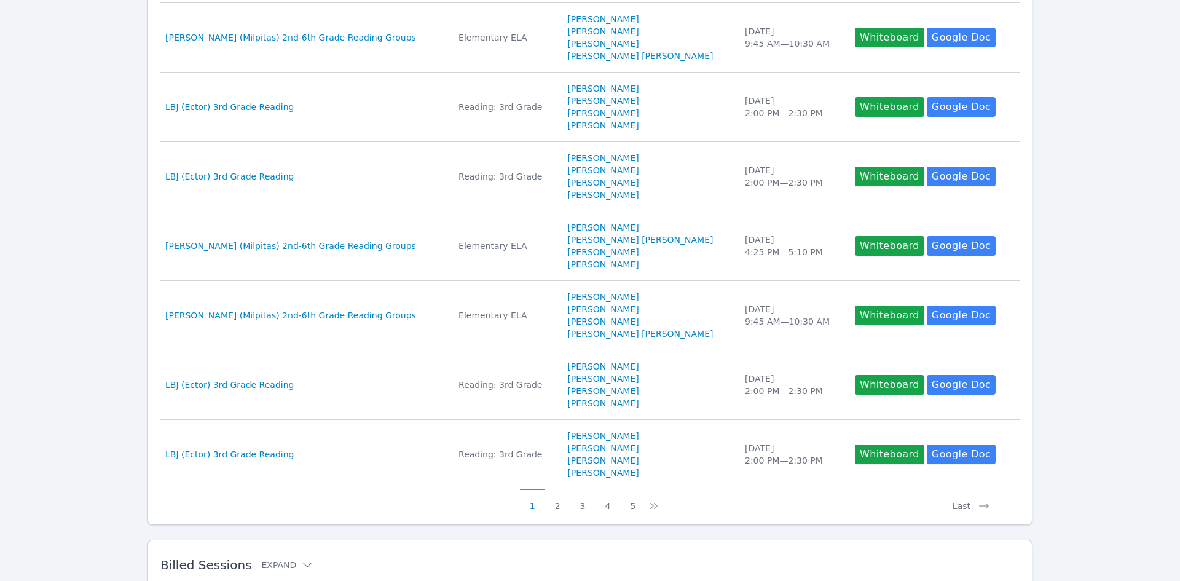
scroll to position [557, 0]
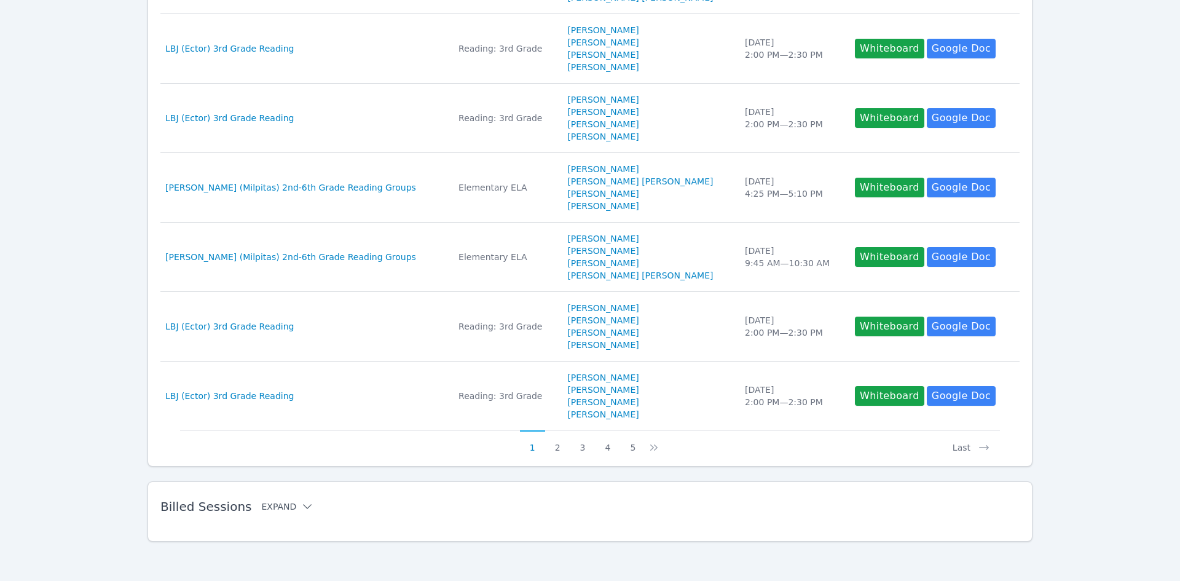
click at [301, 512] on icon at bounding box center [307, 506] width 12 height 12
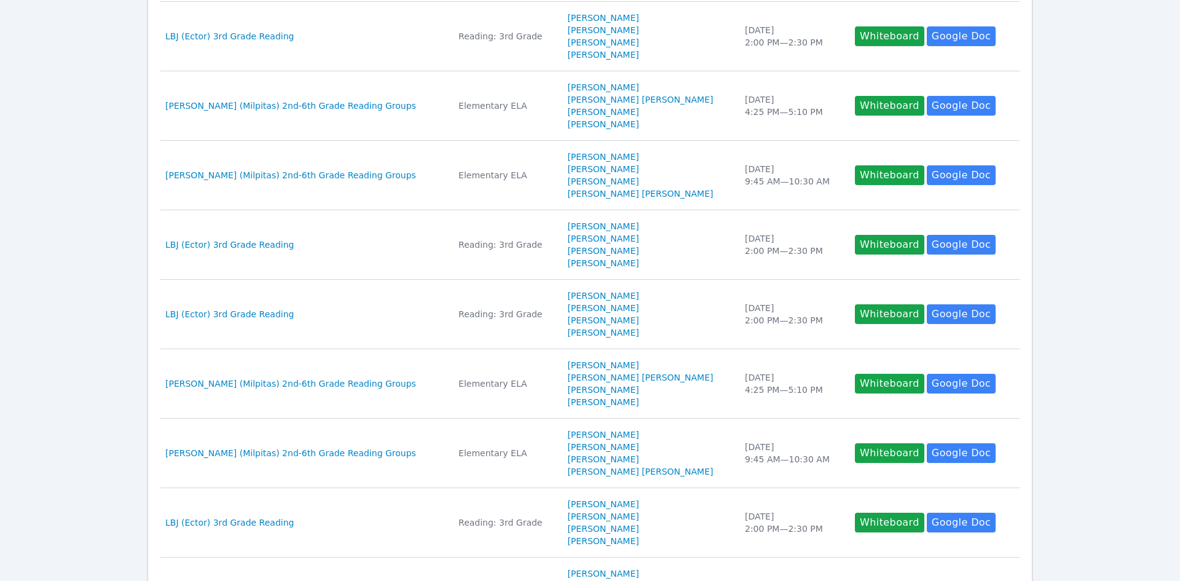
scroll to position [0, 0]
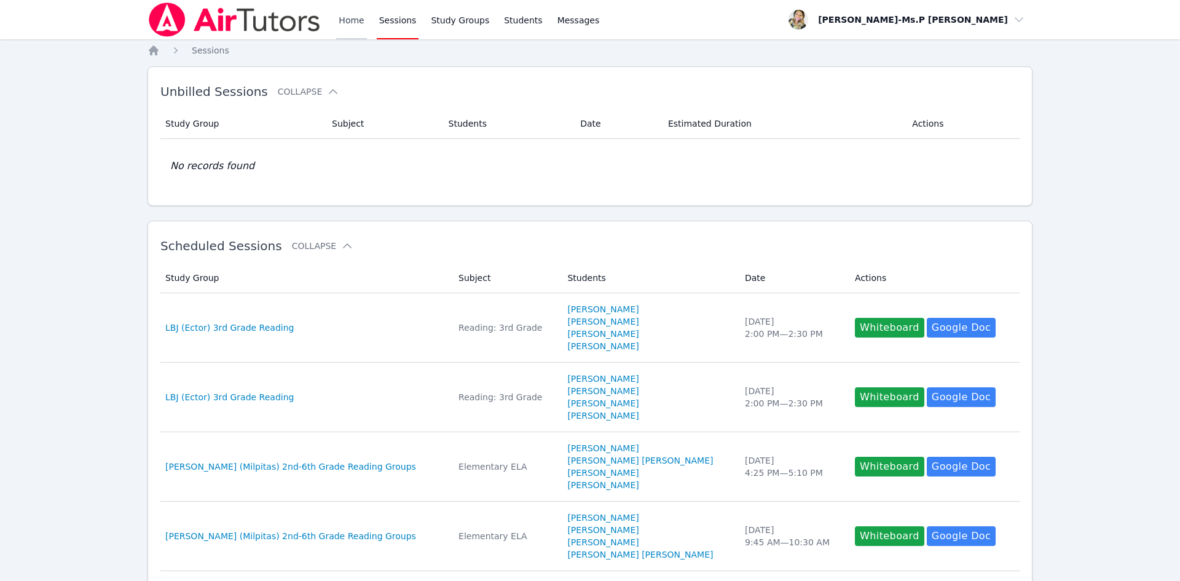
click at [353, 20] on link "Home" at bounding box center [351, 19] width 30 height 39
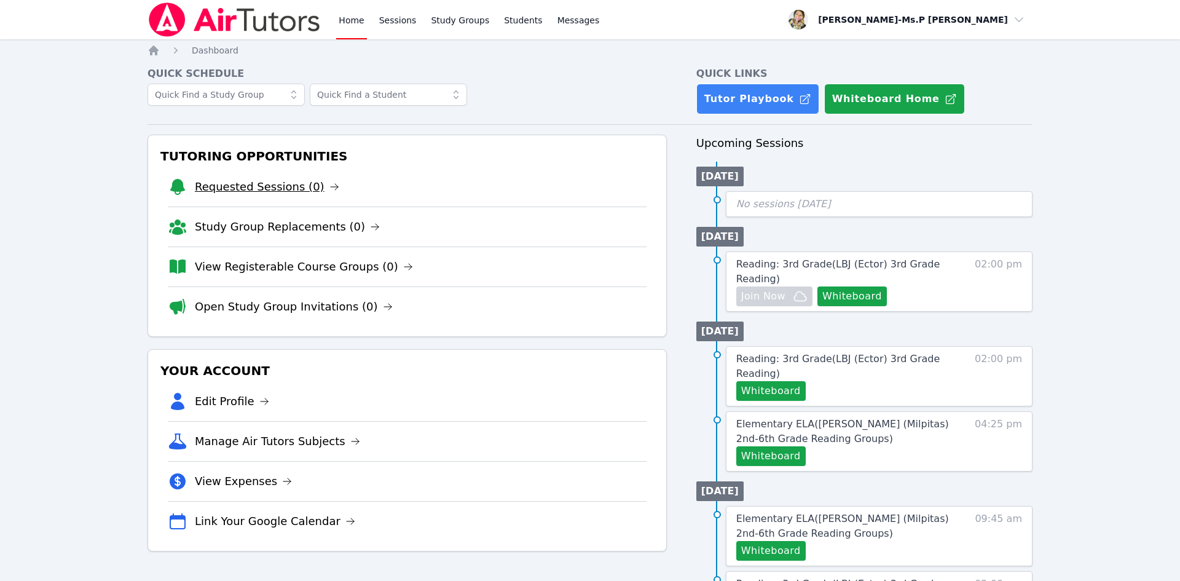
click at [293, 189] on link "Requested Sessions (0)" at bounding box center [267, 186] width 144 height 17
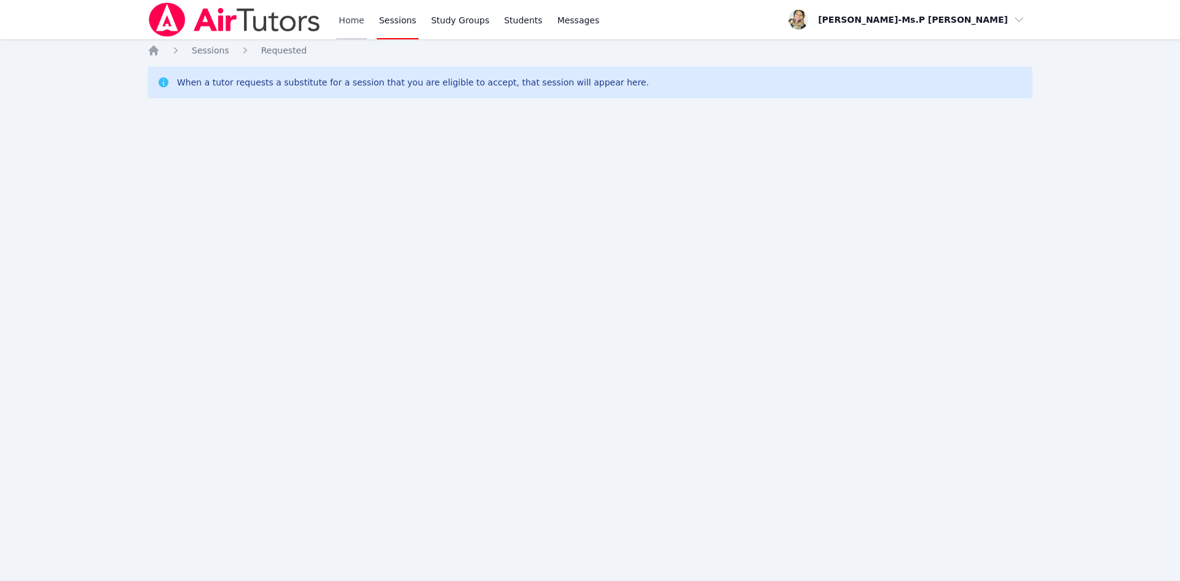
click at [353, 23] on link "Home" at bounding box center [351, 19] width 30 height 39
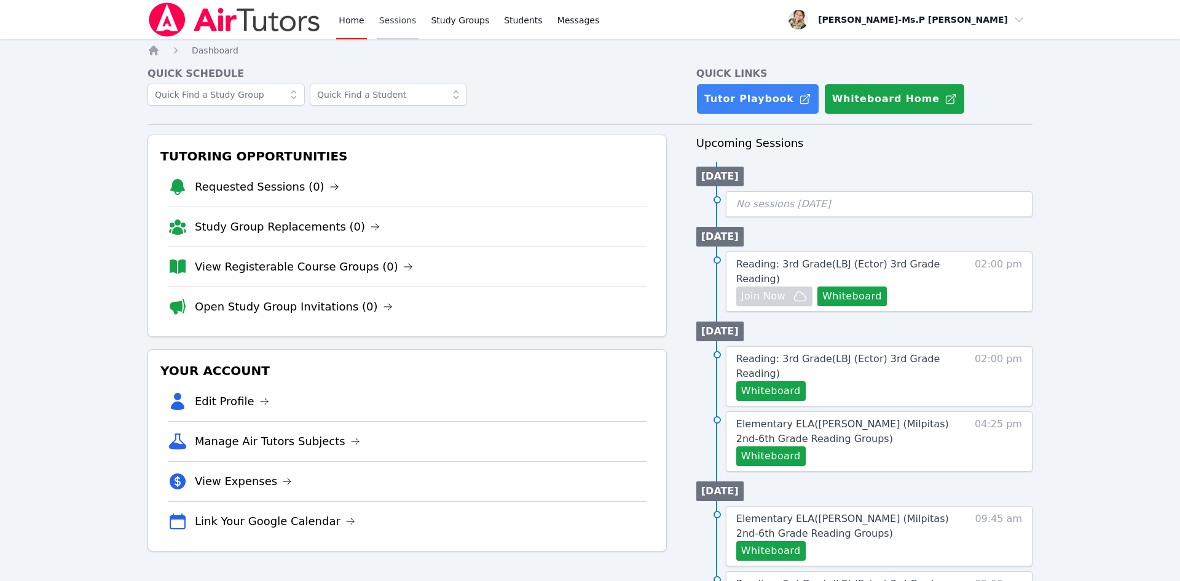
click at [395, 6] on link "Sessions" at bounding box center [398, 19] width 42 height 39
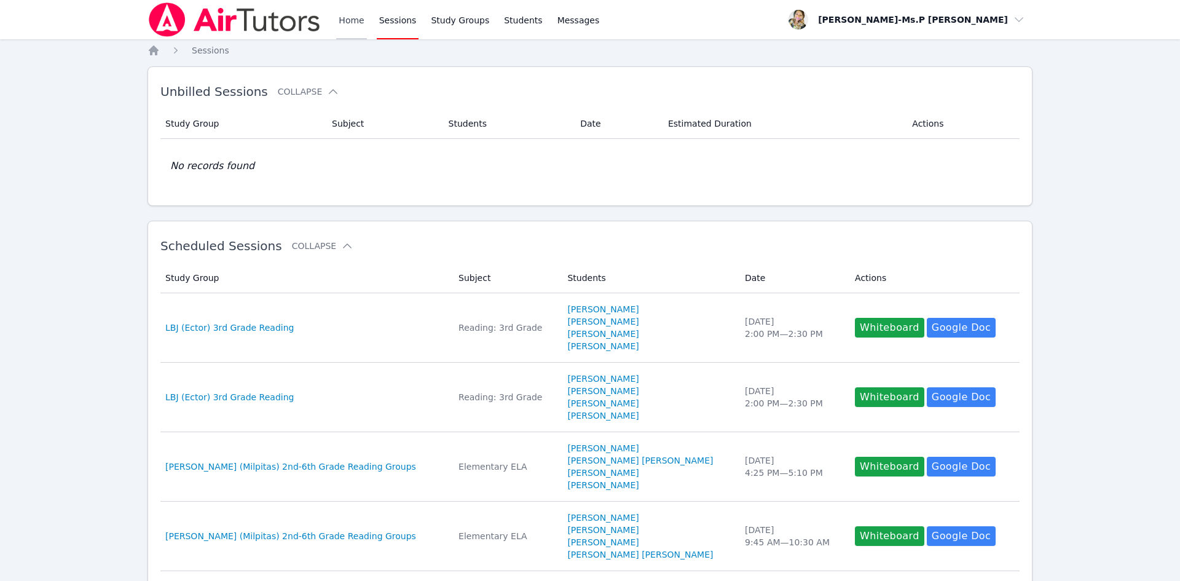
click at [348, 12] on link "Home" at bounding box center [351, 19] width 30 height 39
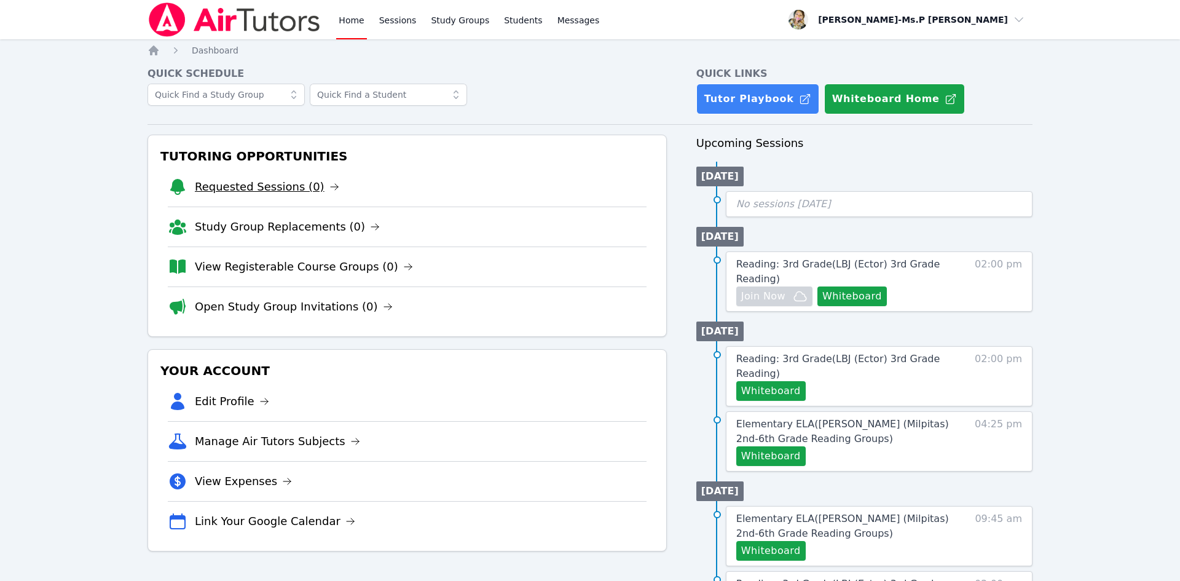
click at [291, 192] on link "Requested Sessions (0)" at bounding box center [267, 186] width 144 height 17
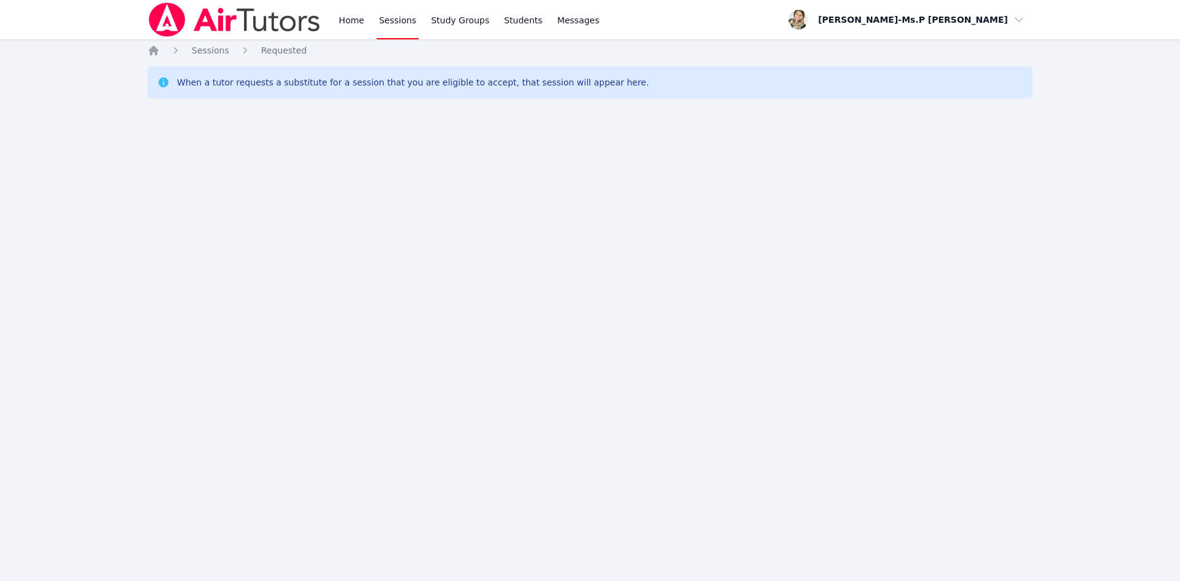
click at [334, 15] on div "Home Sessions Study Groups Students Messages" at bounding box center [375, 19] width 454 height 39
click at [348, 22] on link "Home" at bounding box center [351, 19] width 30 height 39
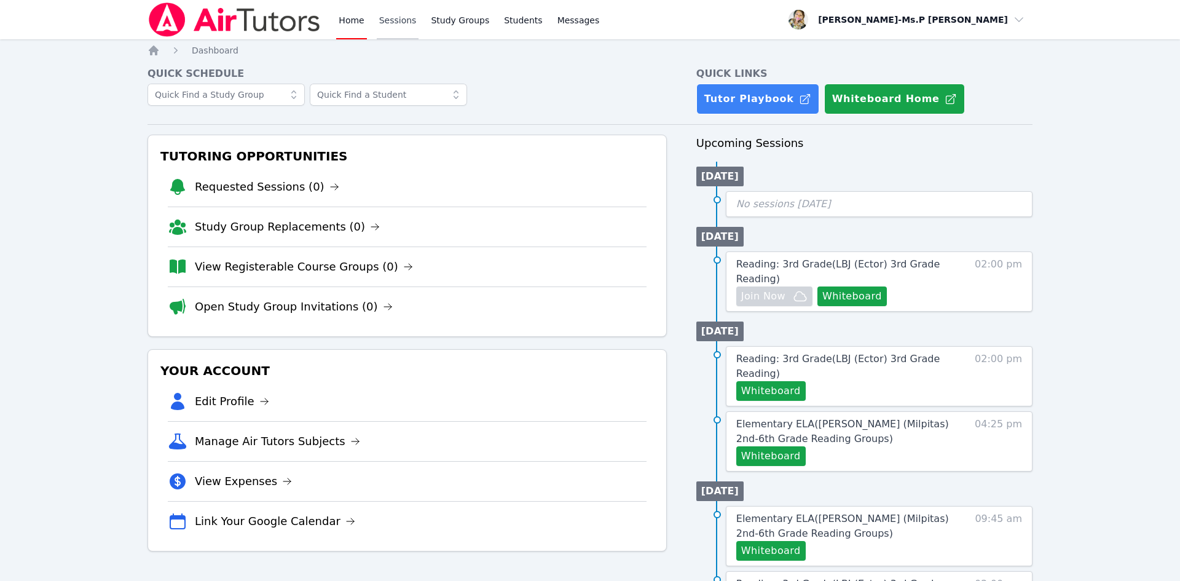
click at [391, 21] on link "Sessions" at bounding box center [398, 19] width 42 height 39
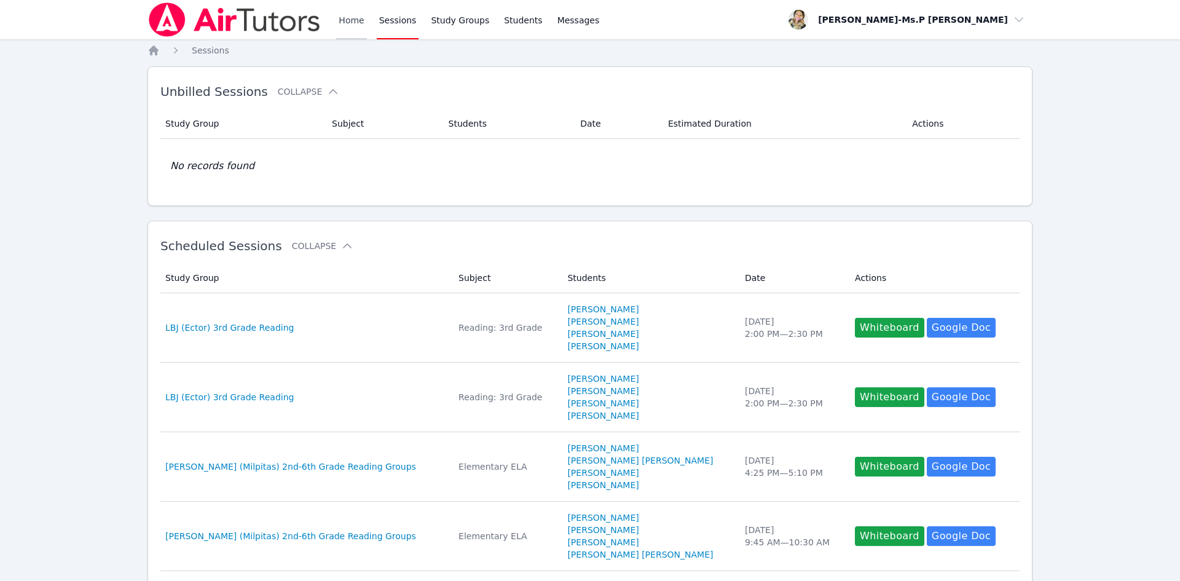
click at [347, 23] on link "Home" at bounding box center [351, 19] width 30 height 39
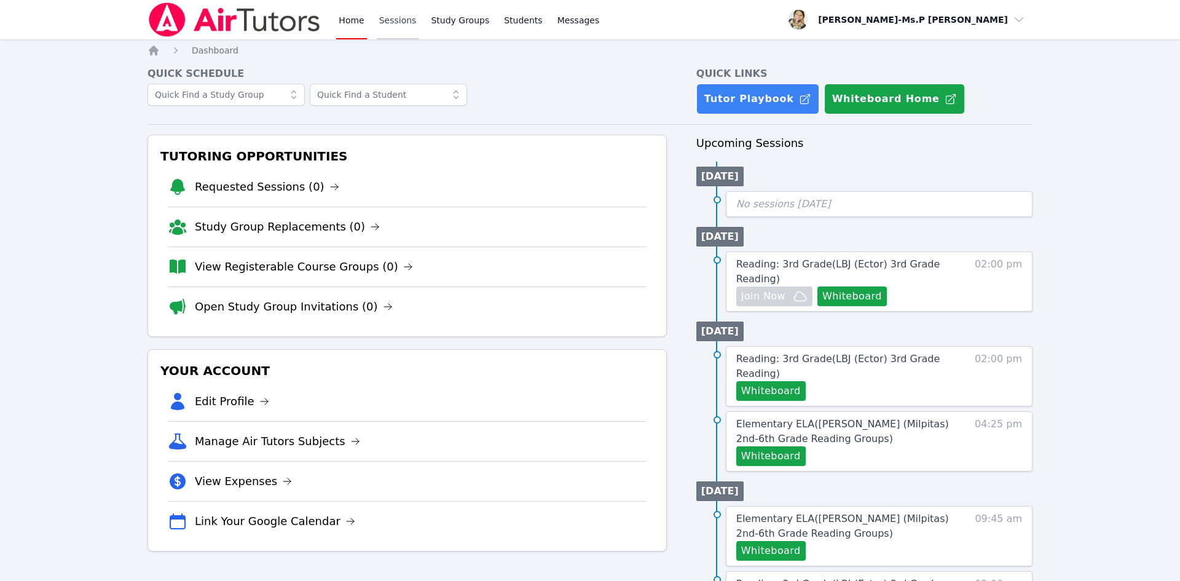
click at [393, 17] on link "Sessions" at bounding box center [398, 19] width 42 height 39
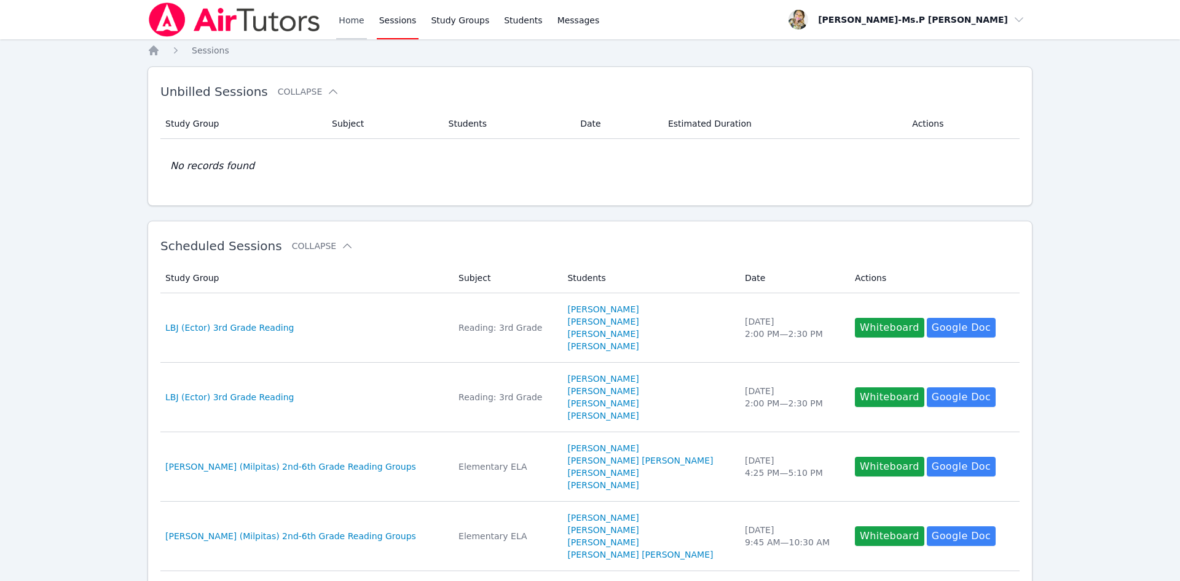
click at [351, 17] on link "Home" at bounding box center [351, 19] width 30 height 39
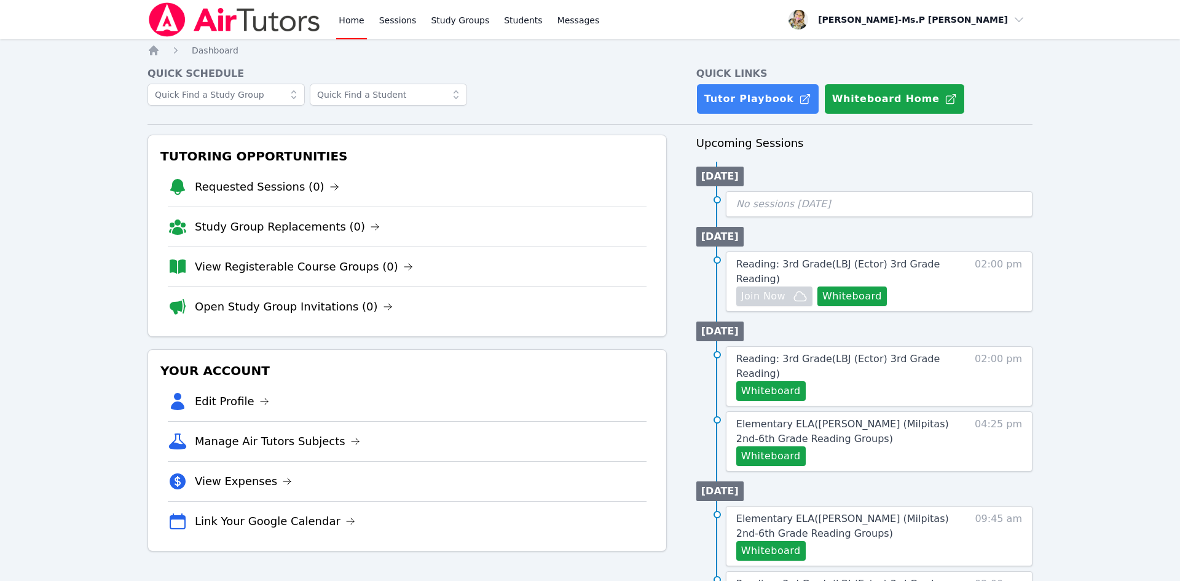
click at [422, 20] on div "Home Sessions Study Groups Students Messages" at bounding box center [469, 19] width 266 height 39
click at [408, 20] on link "Sessions" at bounding box center [398, 19] width 42 height 39
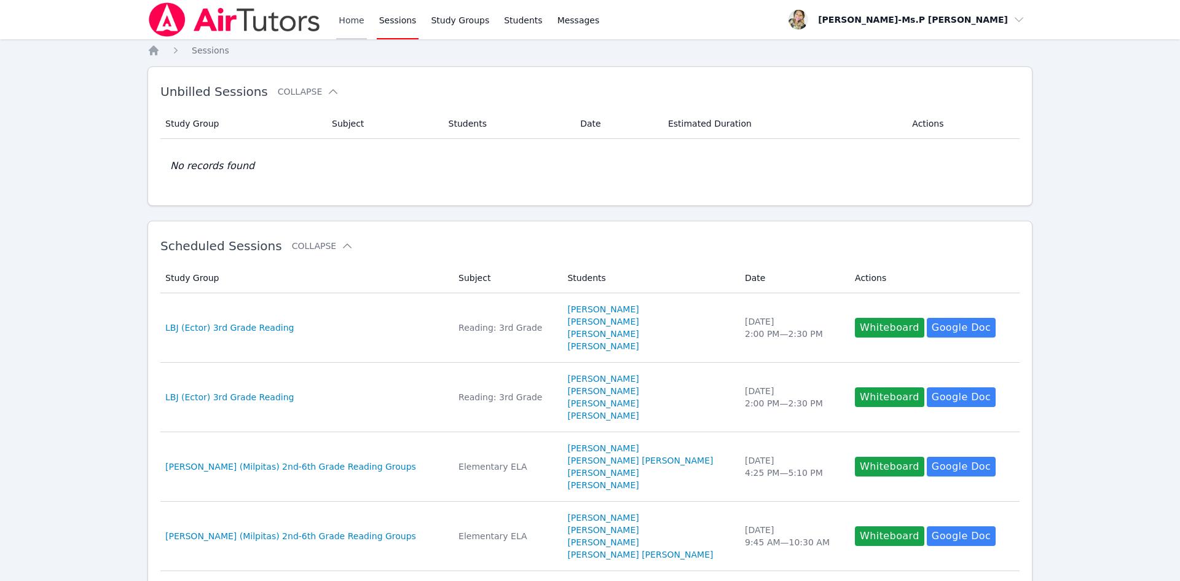
click at [350, 24] on link "Home" at bounding box center [351, 19] width 30 height 39
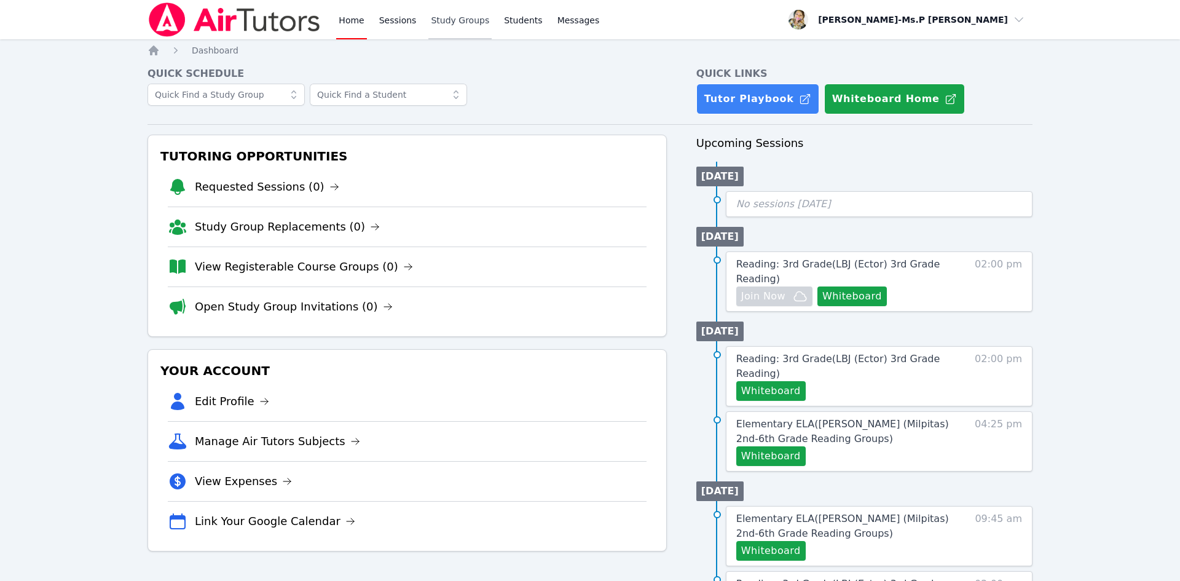
click at [467, 28] on link "Study Groups" at bounding box center [460, 19] width 63 height 39
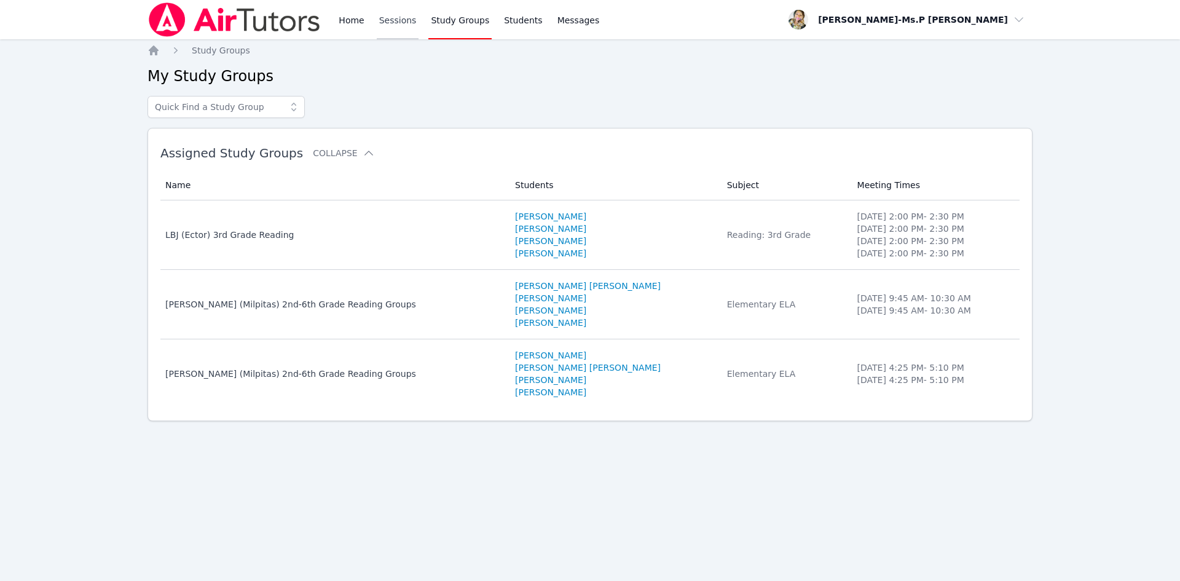
click at [413, 26] on link "Sessions" at bounding box center [398, 19] width 42 height 39
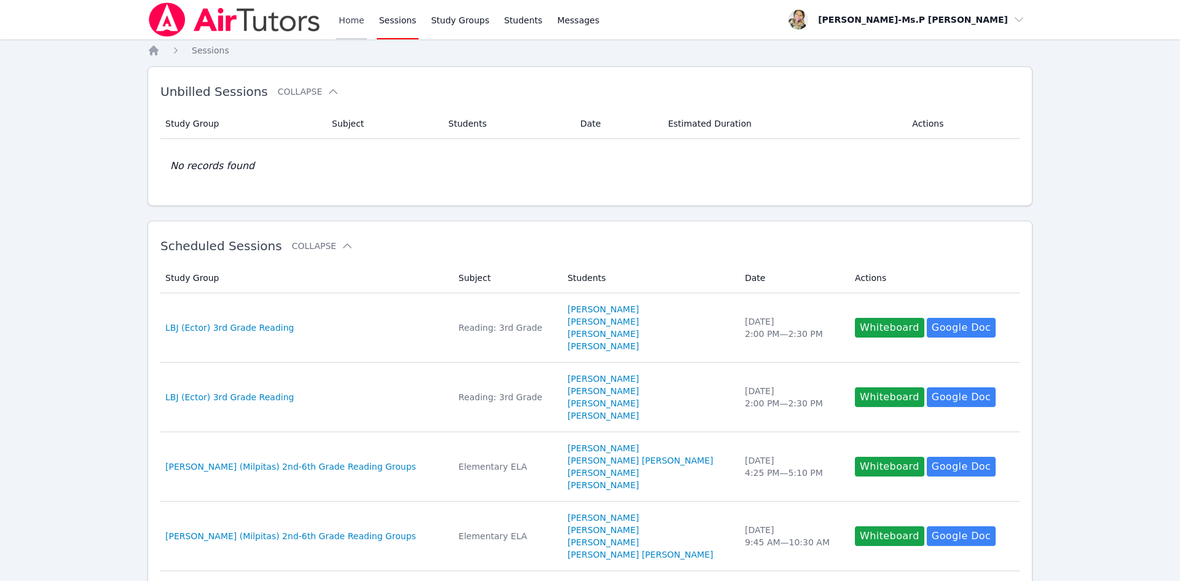
click at [356, 20] on link "Home" at bounding box center [351, 19] width 30 height 39
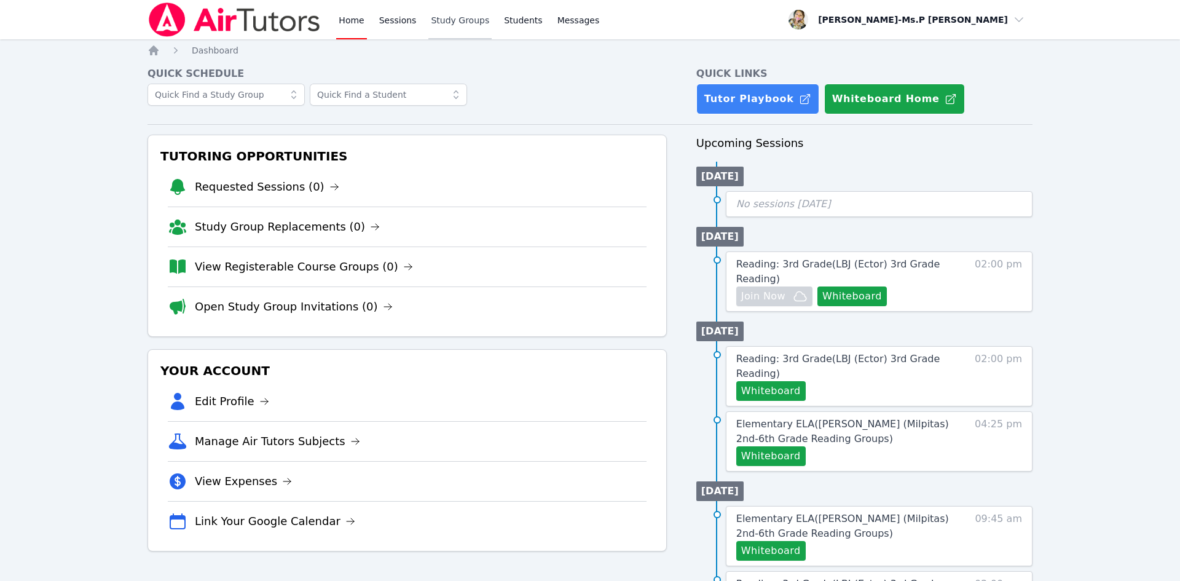
click at [457, 10] on link "Study Groups" at bounding box center [460, 19] width 63 height 39
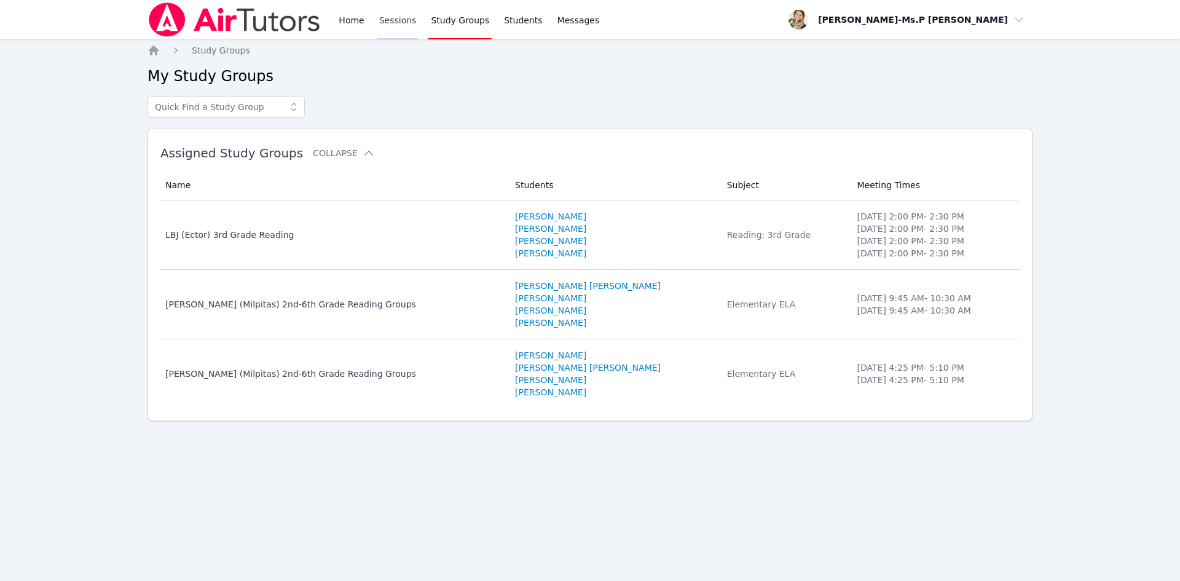
click at [397, 21] on link "Sessions" at bounding box center [398, 19] width 42 height 39
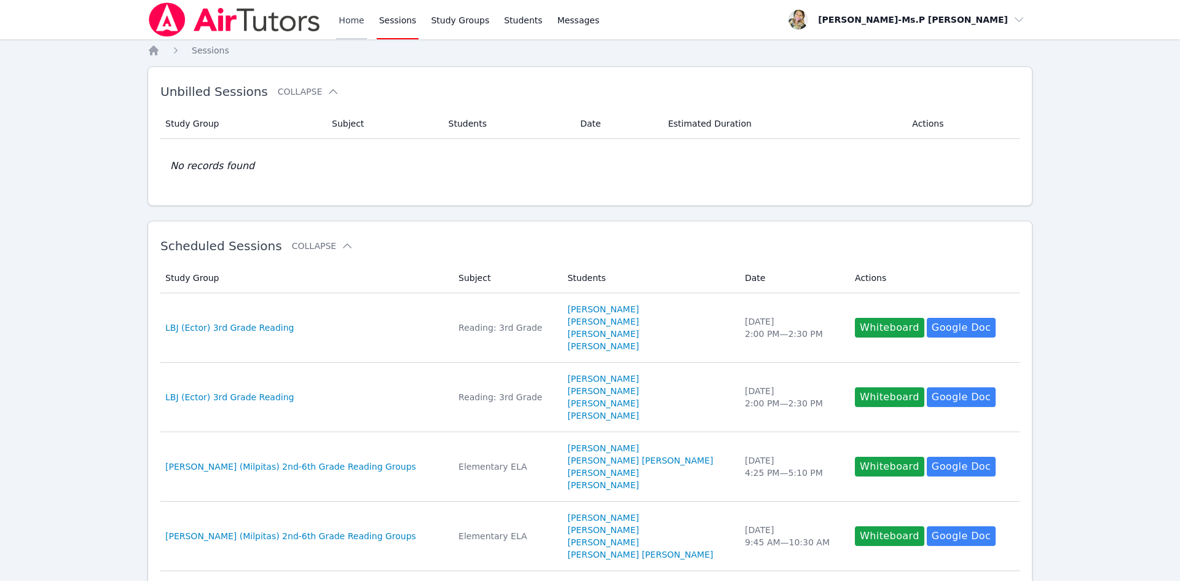
click at [350, 20] on link "Home" at bounding box center [351, 19] width 30 height 39
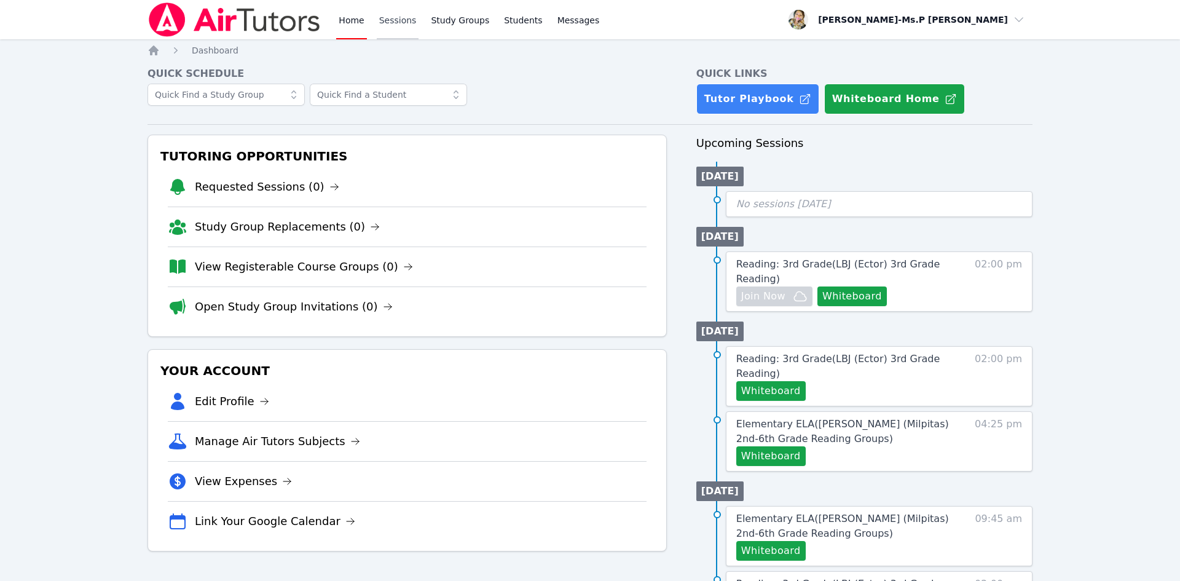
click at [405, 10] on link "Sessions" at bounding box center [398, 19] width 42 height 39
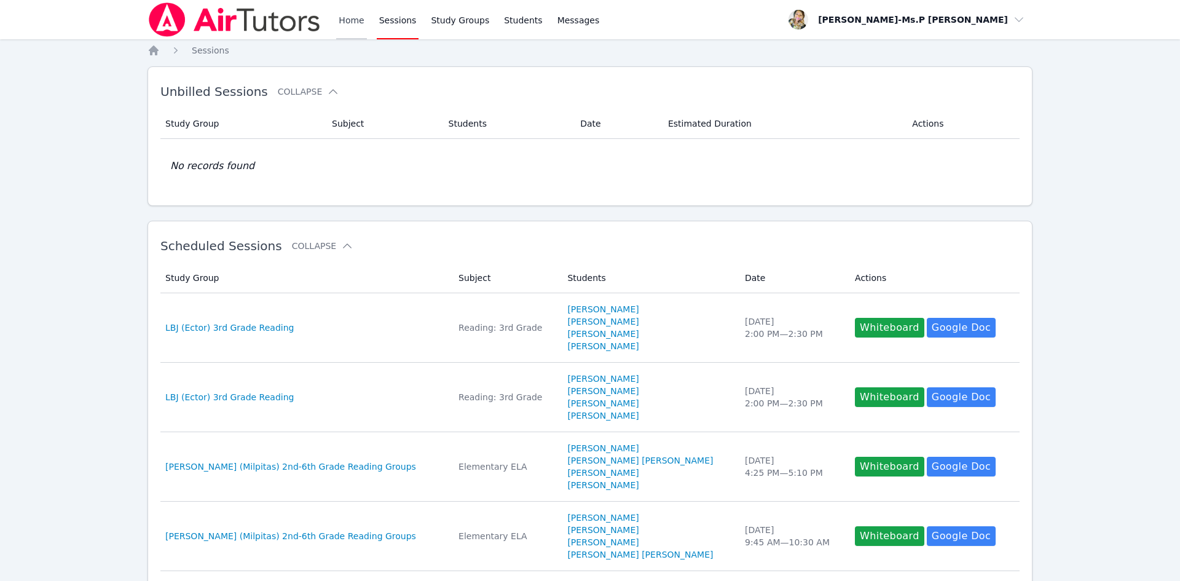
click at [349, 14] on link "Home" at bounding box center [351, 19] width 30 height 39
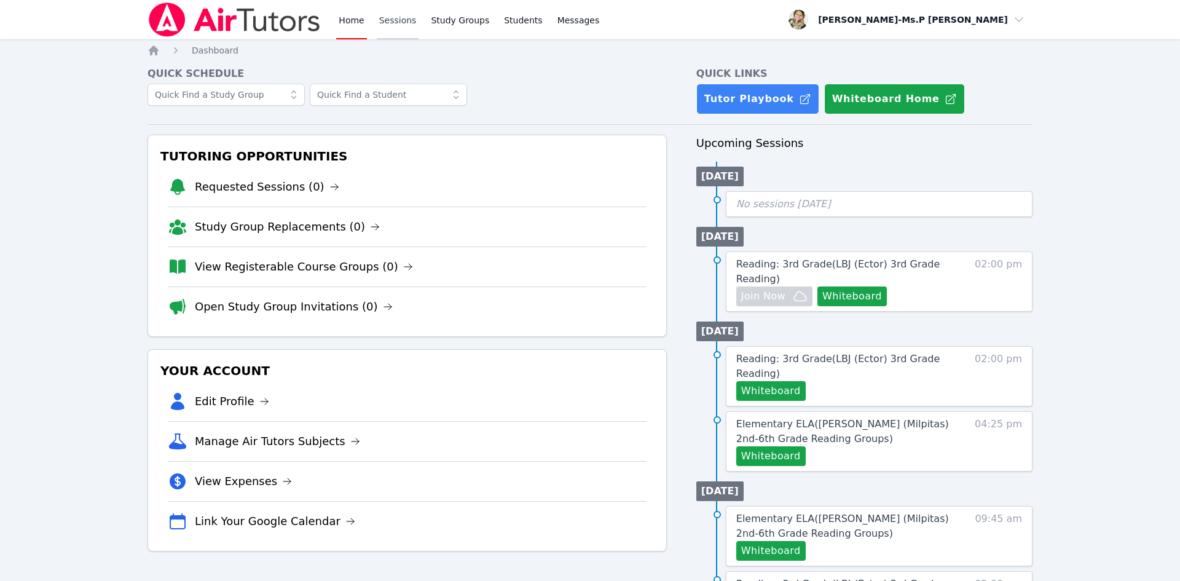
click at [400, 19] on link "Sessions" at bounding box center [398, 19] width 42 height 39
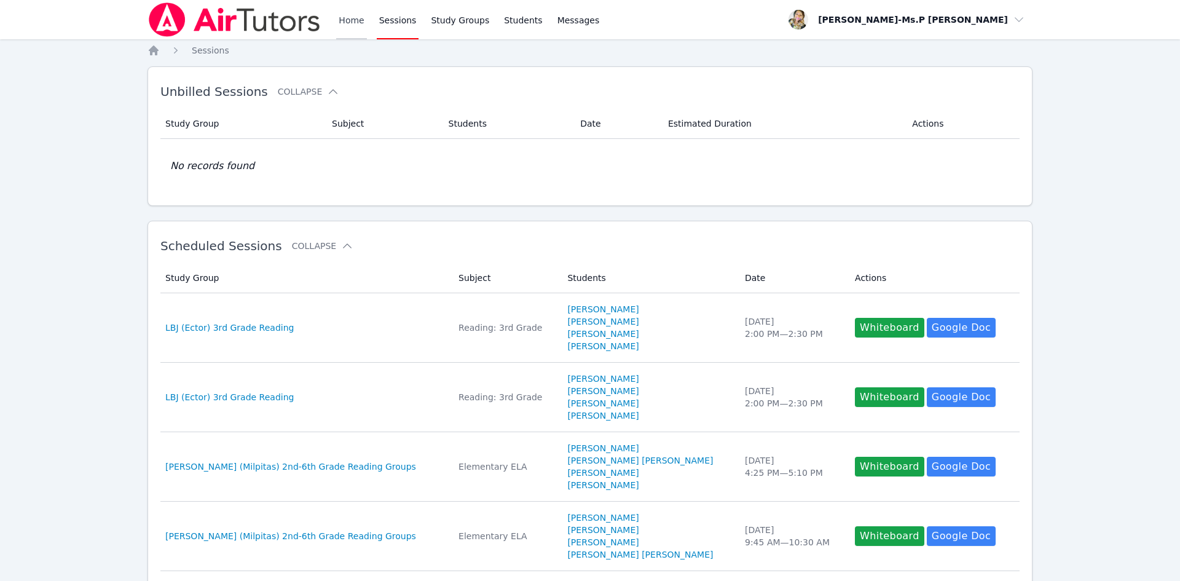
click at [344, 12] on link "Home" at bounding box center [351, 19] width 30 height 39
